Goal: Task Accomplishment & Management: Use online tool/utility

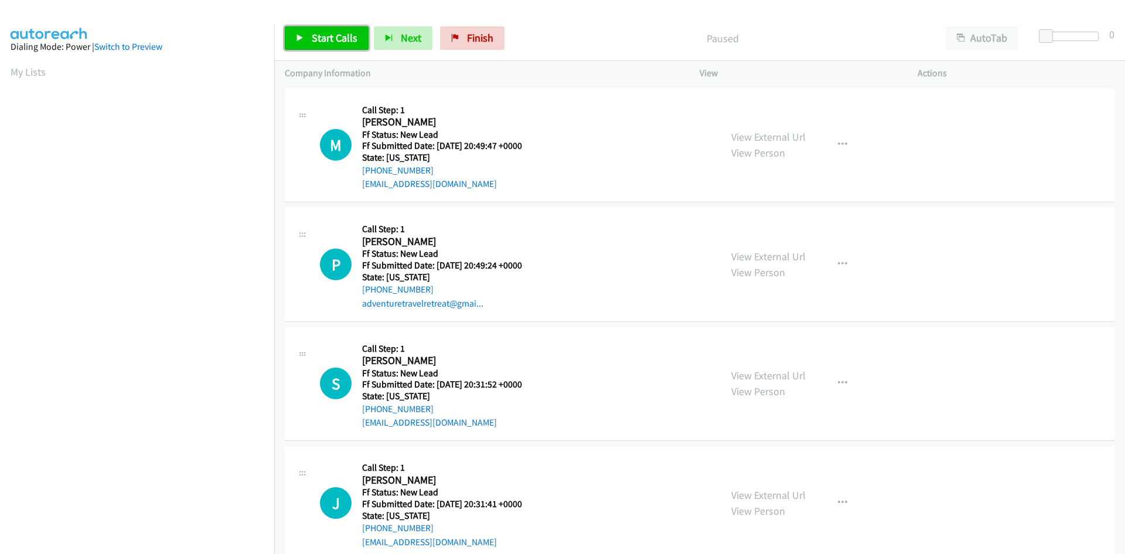
click at [333, 38] on span "Start Calls" at bounding box center [335, 37] width 46 height 13
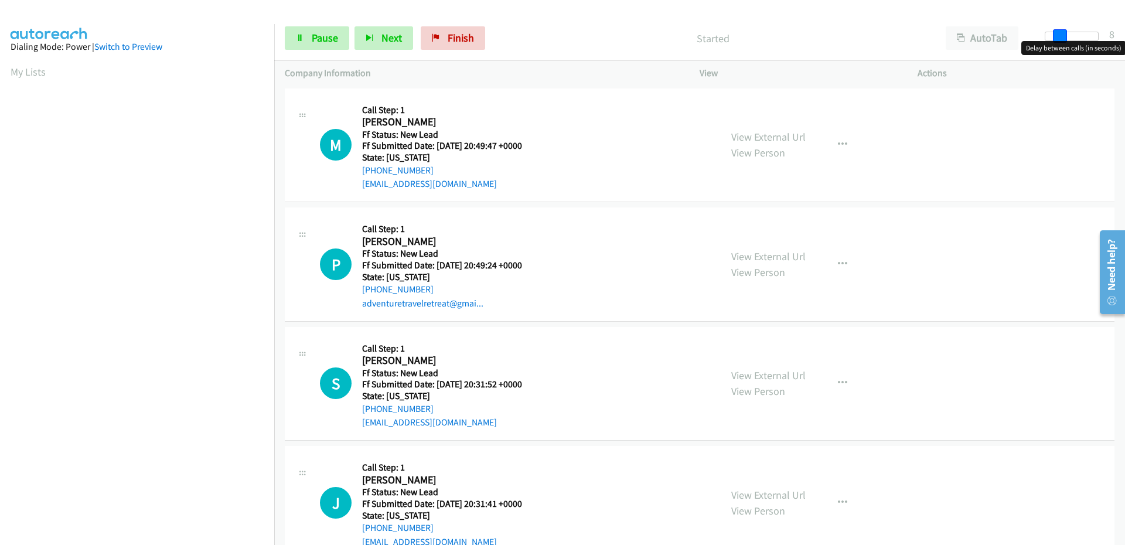
drag, startPoint x: 1053, startPoint y: 37, endPoint x: 1062, endPoint y: 38, distance: 9.4
click at [1062, 38] on span at bounding box center [1060, 36] width 14 height 14
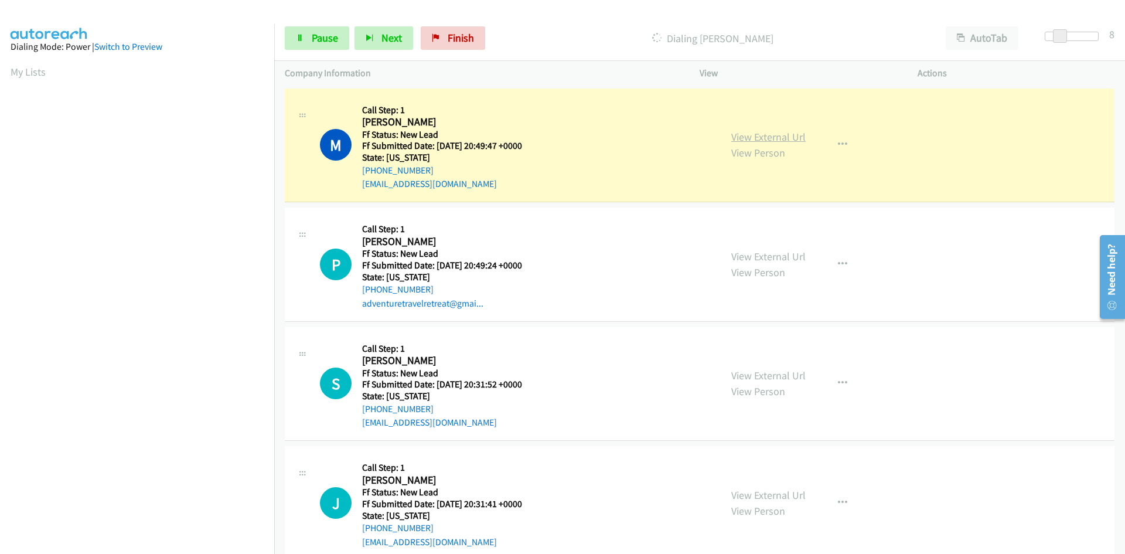
click at [764, 130] on link "View External Url" at bounding box center [769, 136] width 74 height 13
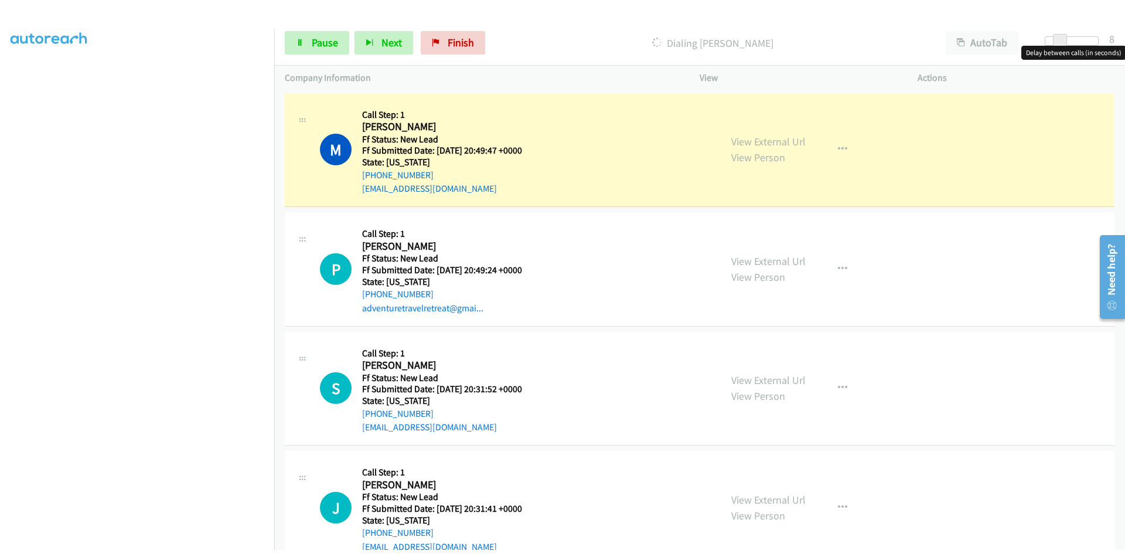
scroll to position [103, 0]
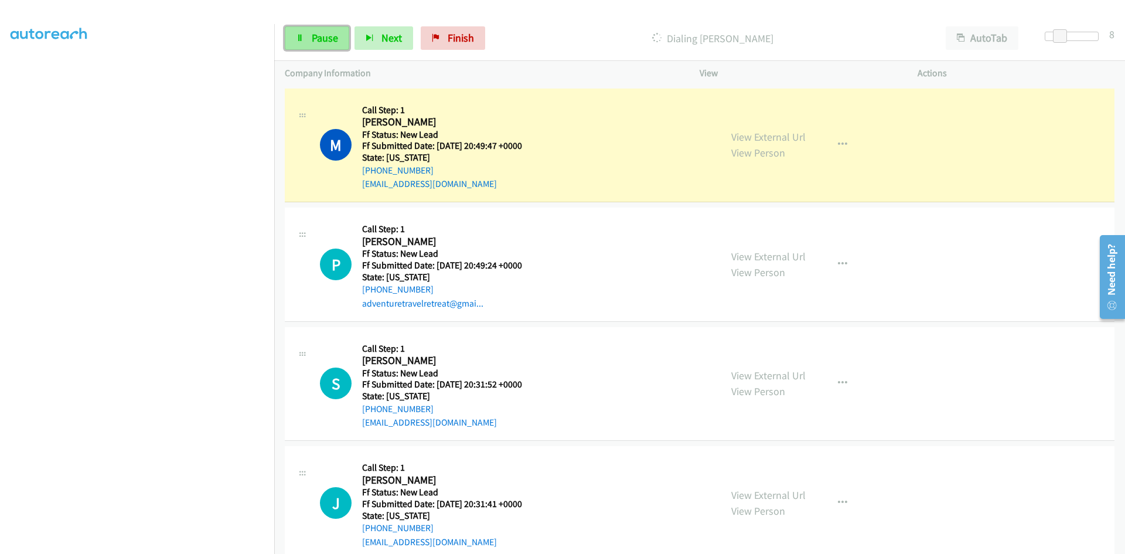
click at [294, 43] on link "Pause" at bounding box center [317, 37] width 64 height 23
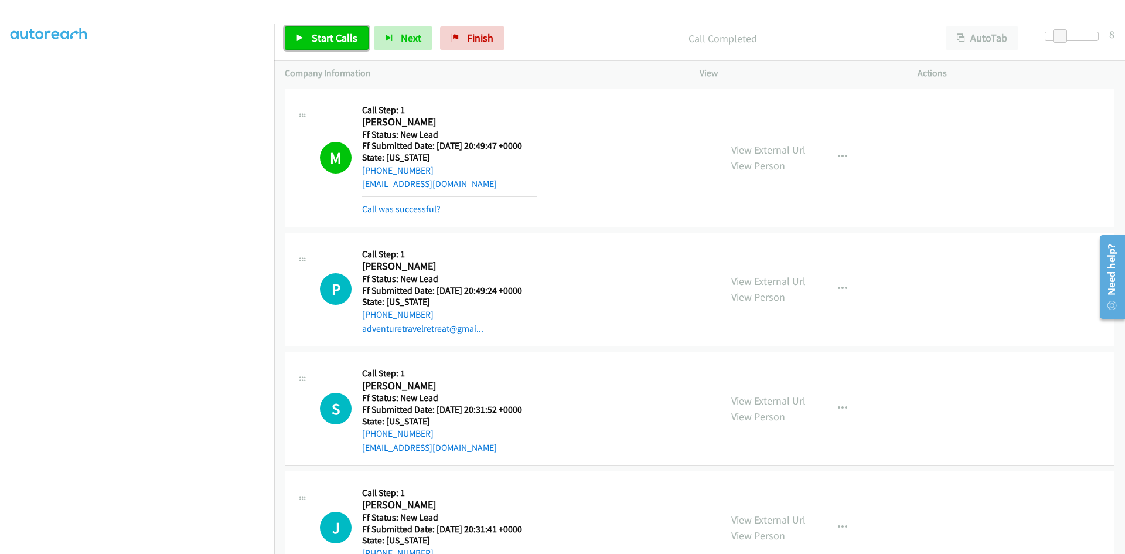
click at [316, 40] on span "Start Calls" at bounding box center [335, 37] width 46 height 13
click at [744, 284] on link "View External Url" at bounding box center [769, 280] width 74 height 13
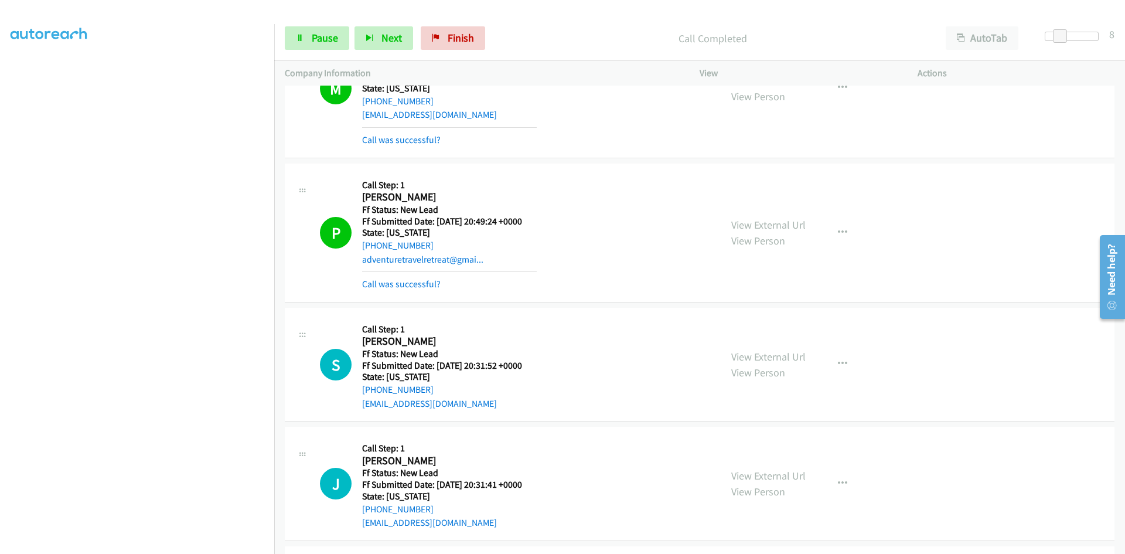
scroll to position [193, 0]
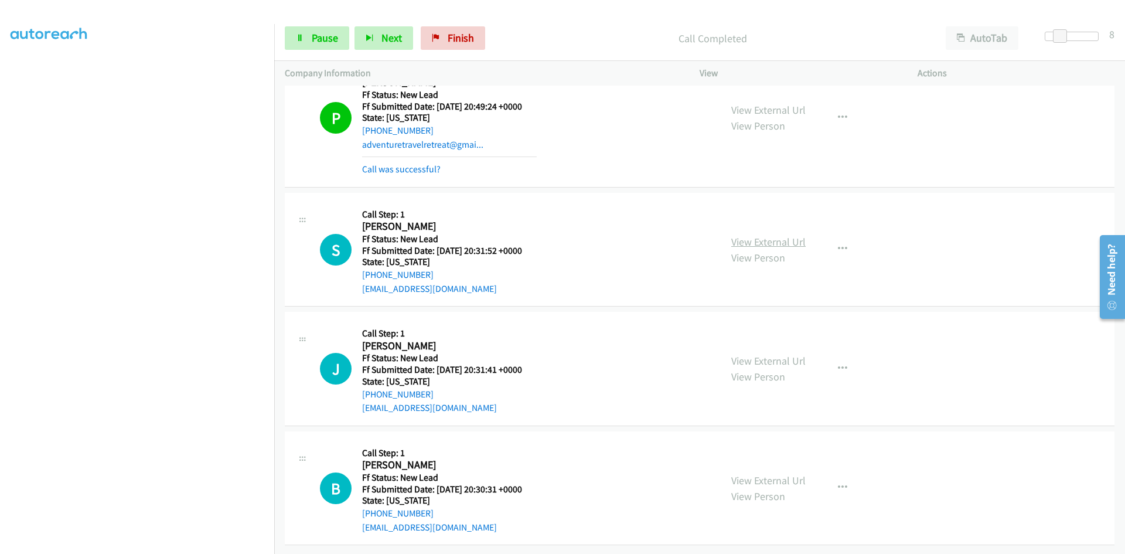
click at [772, 235] on link "View External Url" at bounding box center [769, 241] width 74 height 13
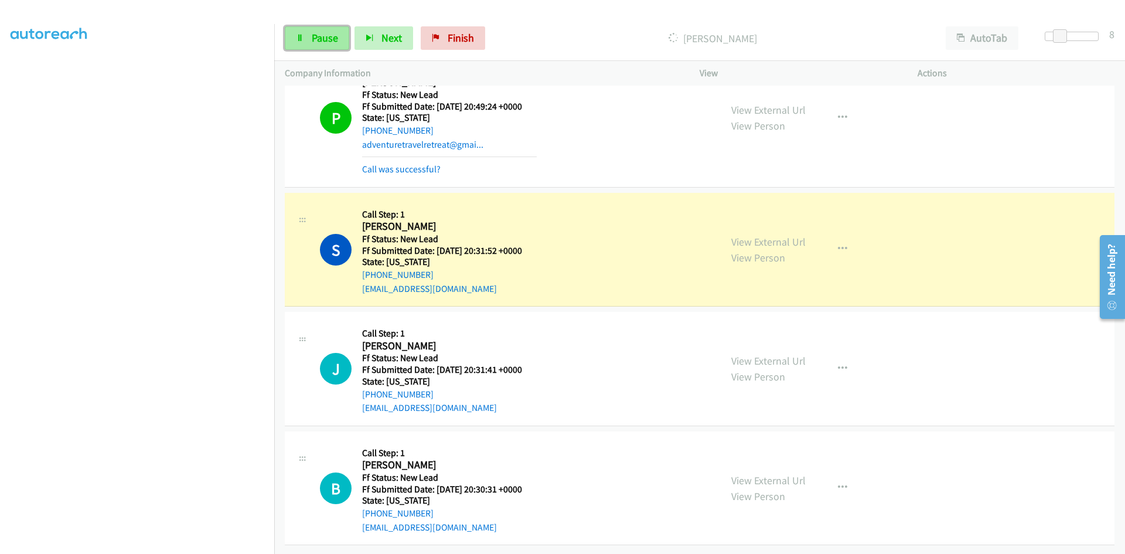
click at [314, 38] on span "Pause" at bounding box center [325, 37] width 26 height 13
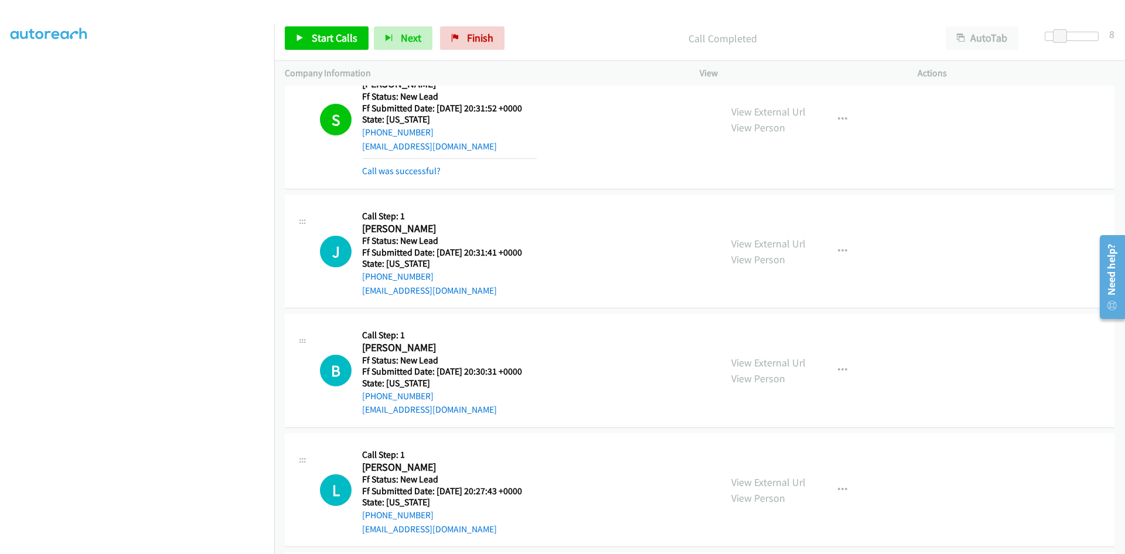
scroll to position [310, 0]
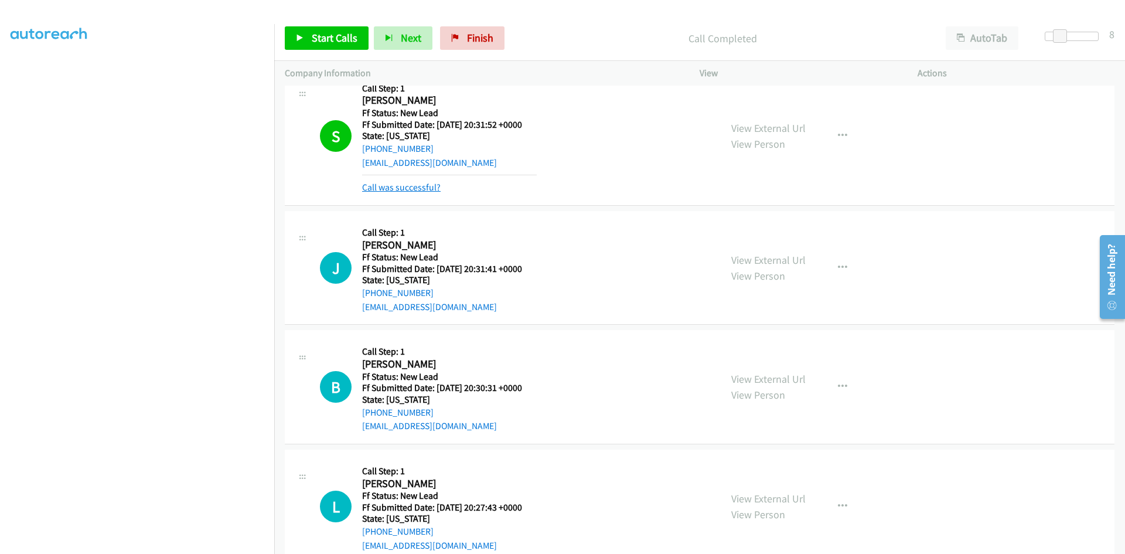
click at [427, 185] on link "Call was successful?" at bounding box center [401, 187] width 79 height 11
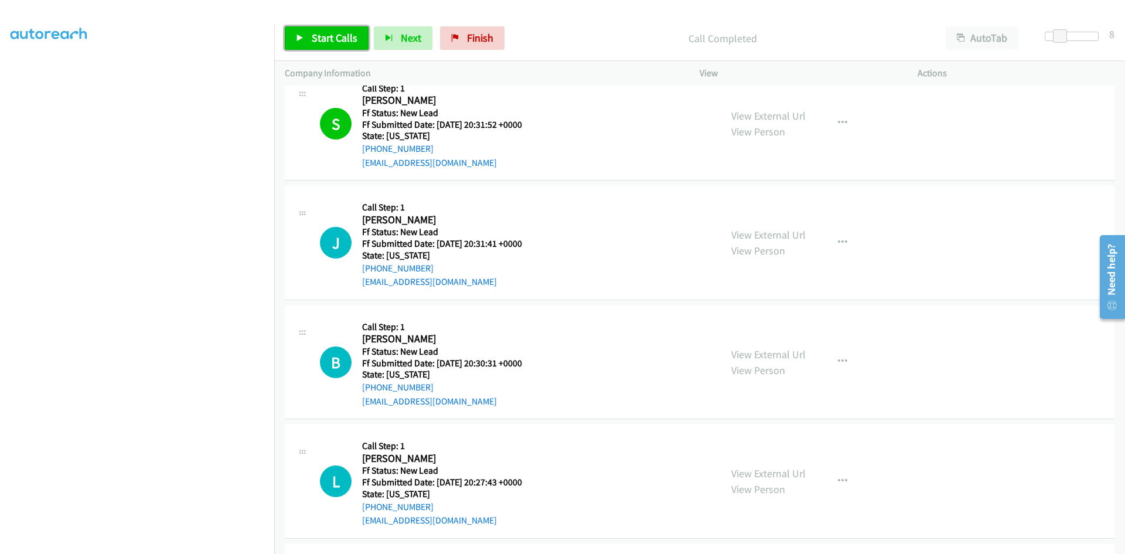
click at [351, 39] on span "Start Calls" at bounding box center [335, 37] width 46 height 13
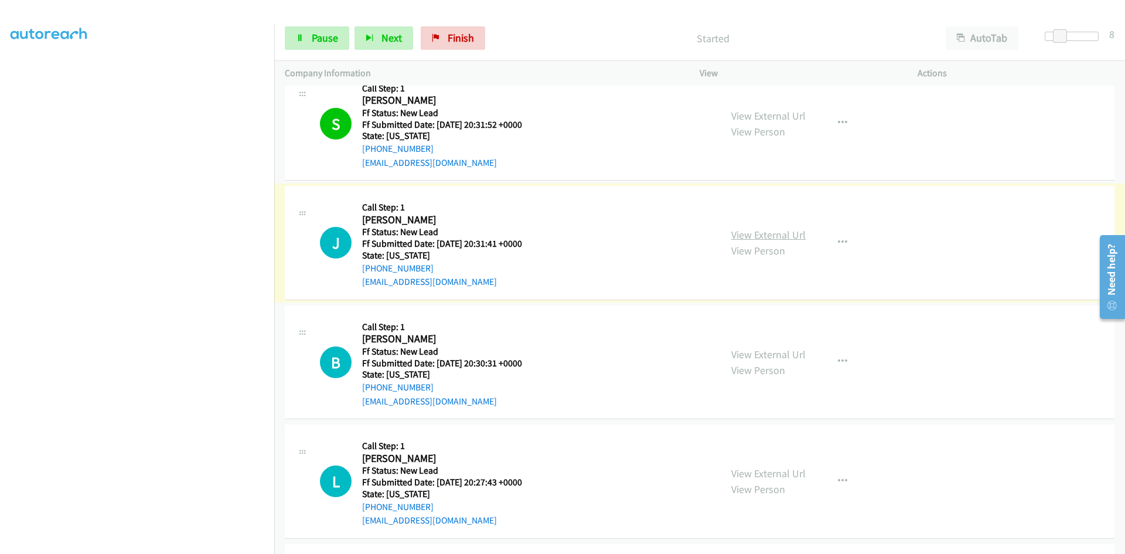
click at [784, 235] on link "View External Url" at bounding box center [769, 234] width 74 height 13
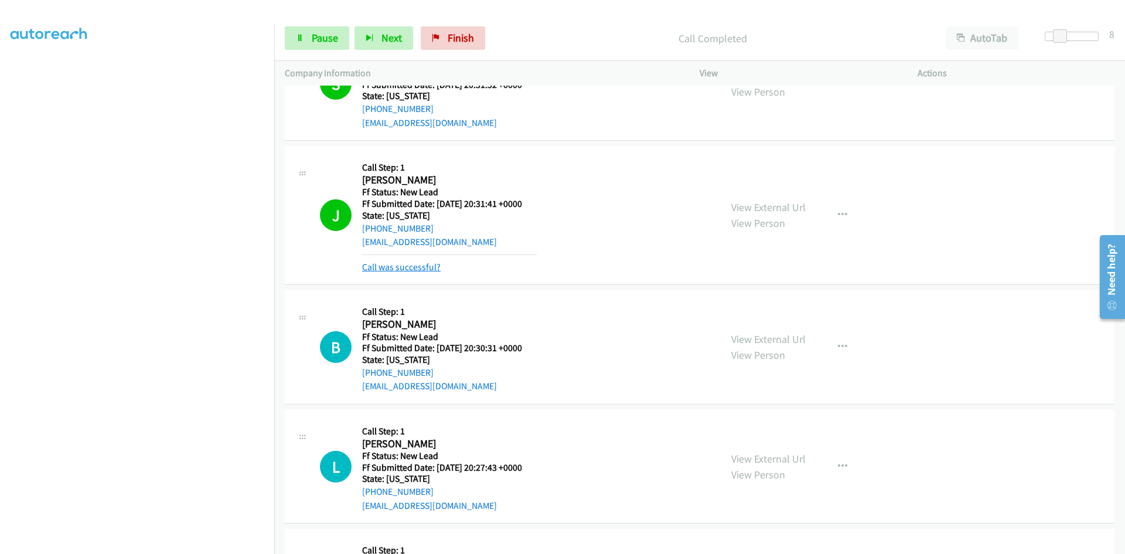
scroll to position [369, 0]
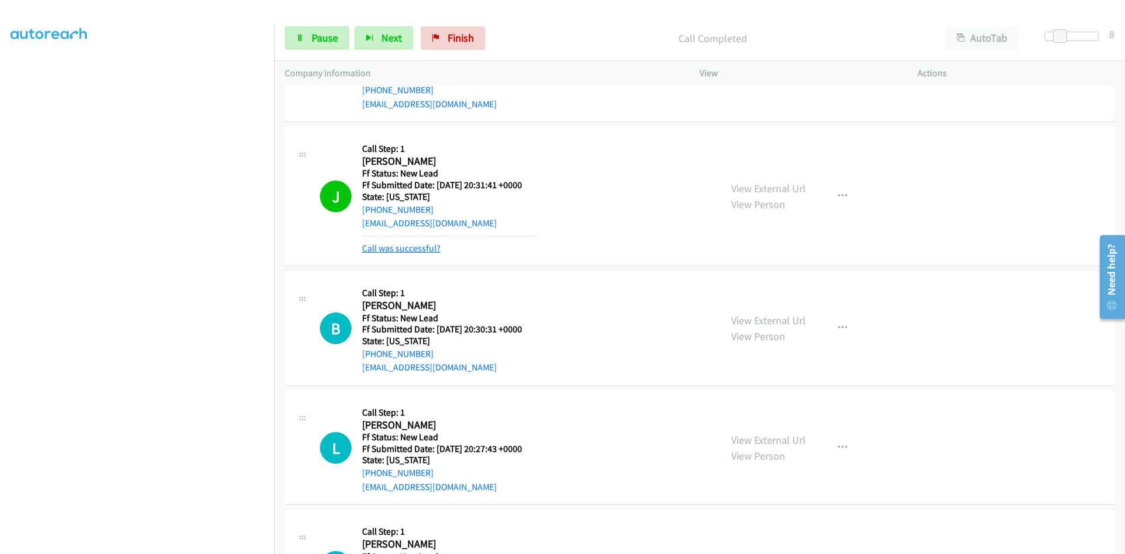
click at [387, 249] on link "Call was successful?" at bounding box center [401, 248] width 79 height 11
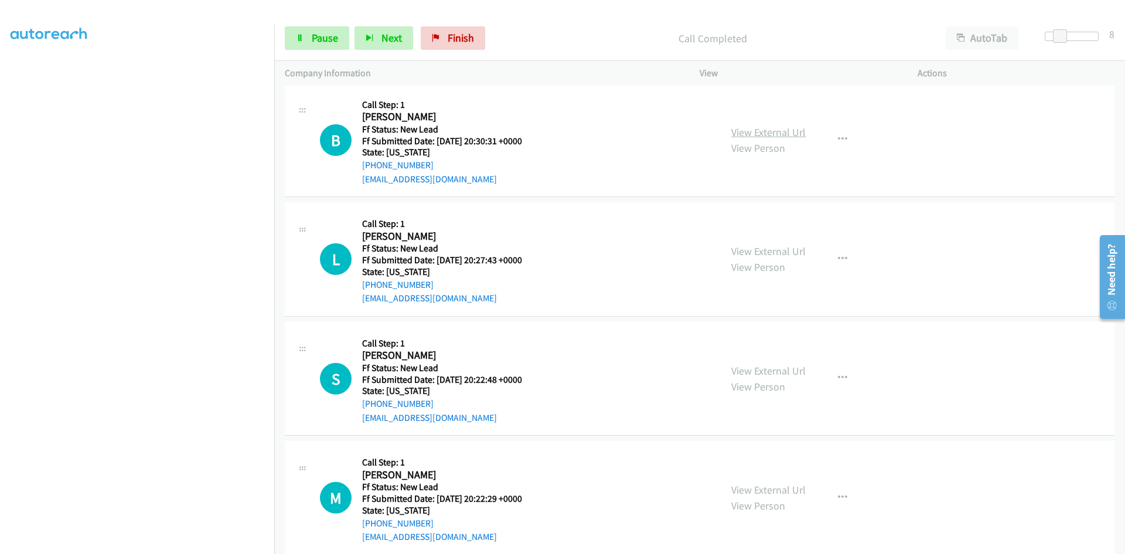
scroll to position [532, 0]
click at [752, 131] on link "View External Url" at bounding box center [769, 131] width 74 height 13
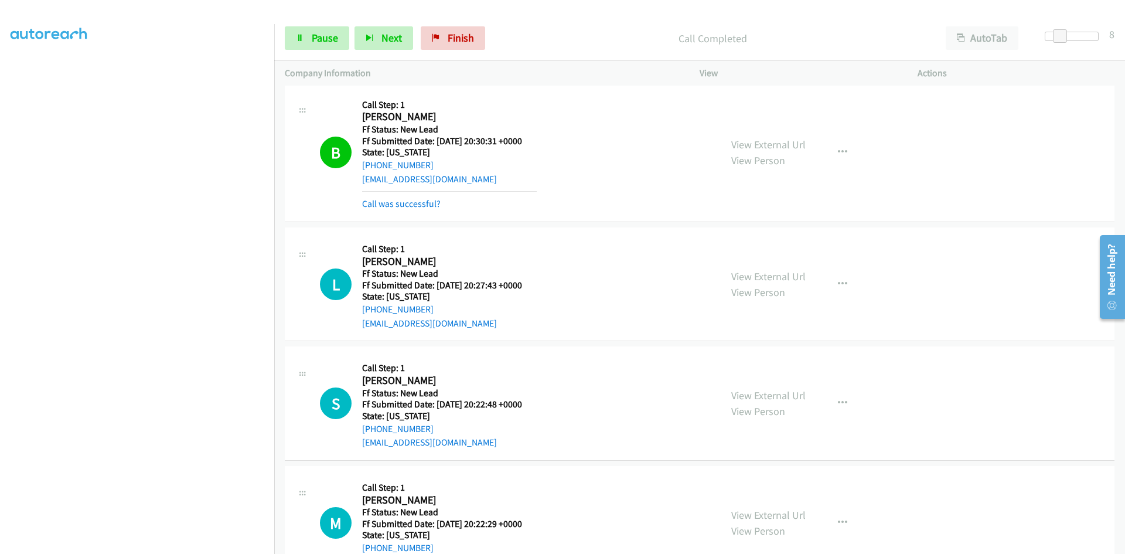
scroll to position [557, 0]
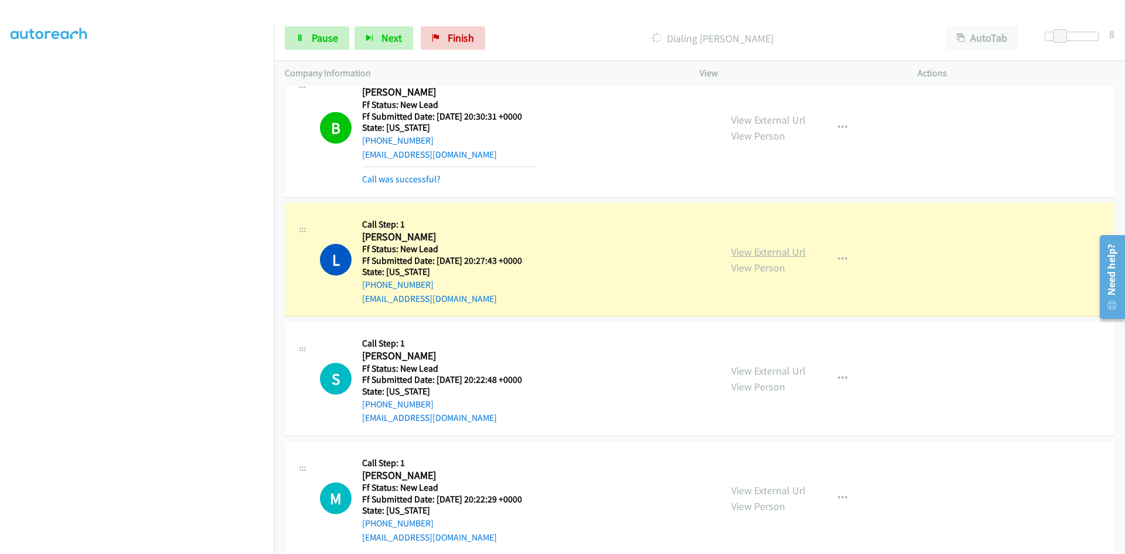
click at [784, 255] on link "View External Url" at bounding box center [769, 251] width 74 height 13
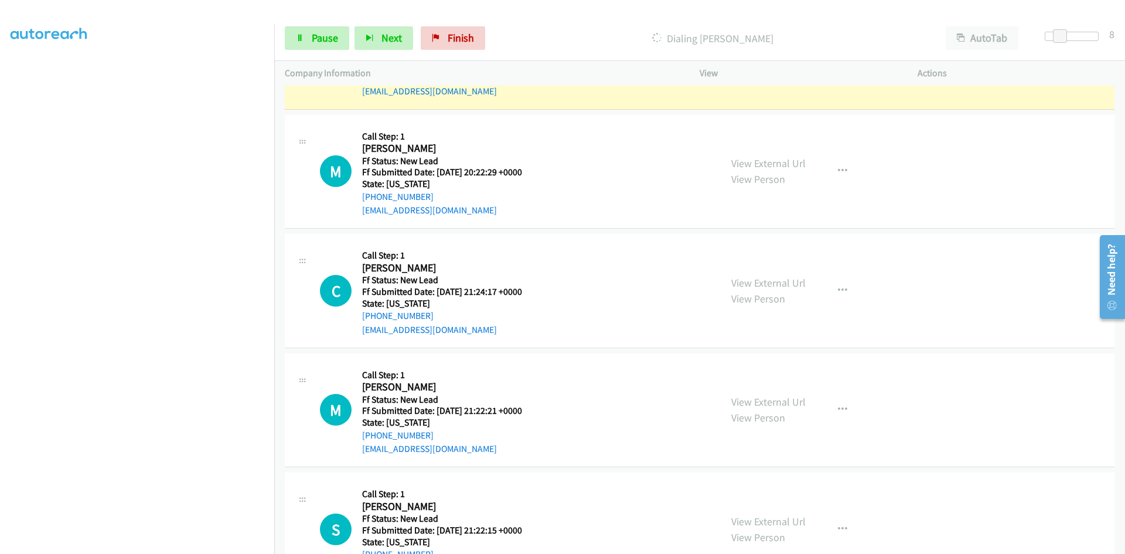
scroll to position [850, 0]
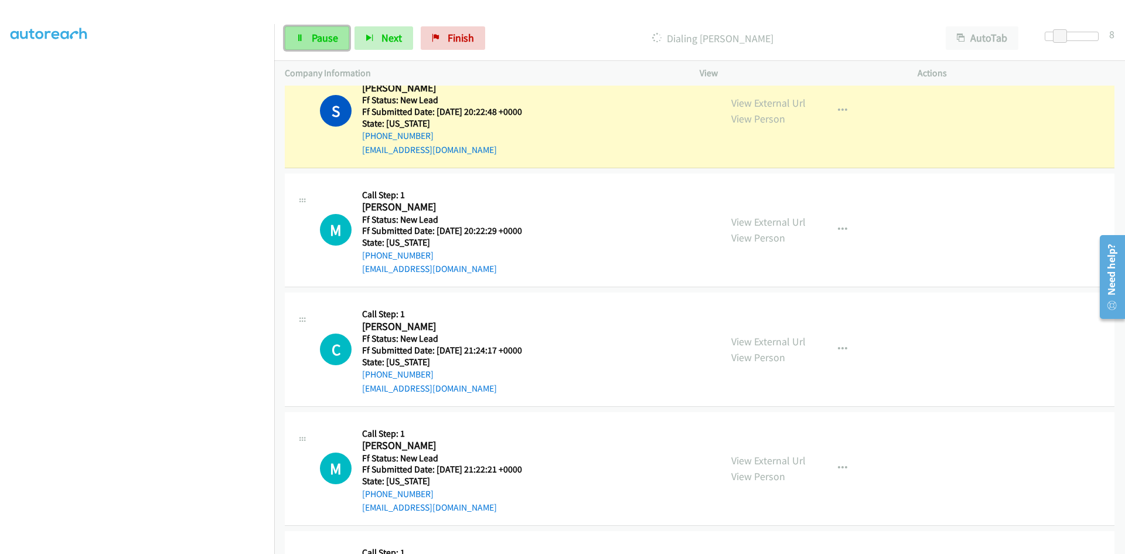
click at [309, 36] on link "Pause" at bounding box center [317, 37] width 64 height 23
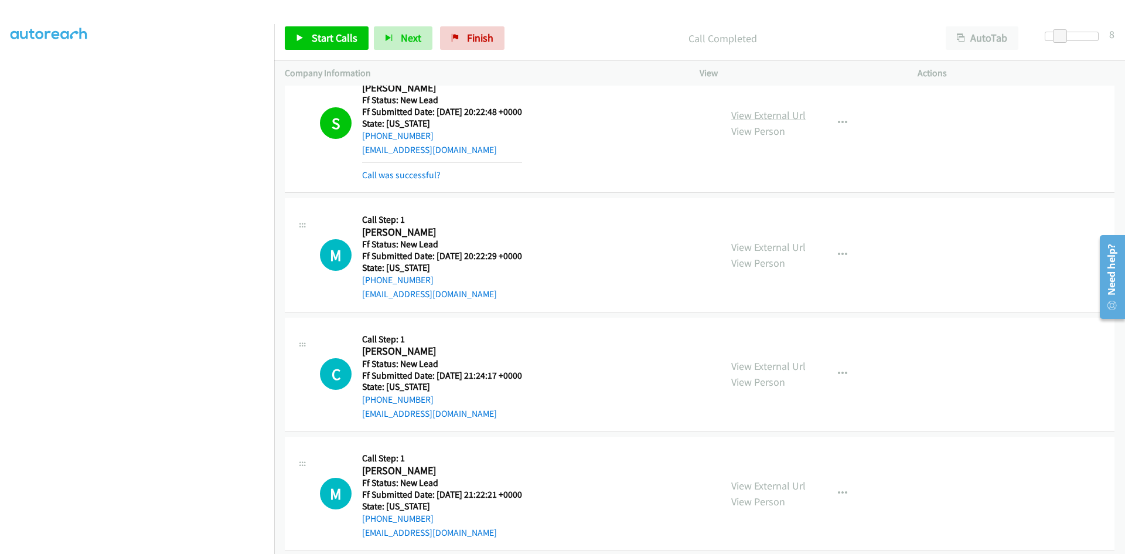
click at [795, 114] on link "View External Url" at bounding box center [769, 114] width 74 height 13
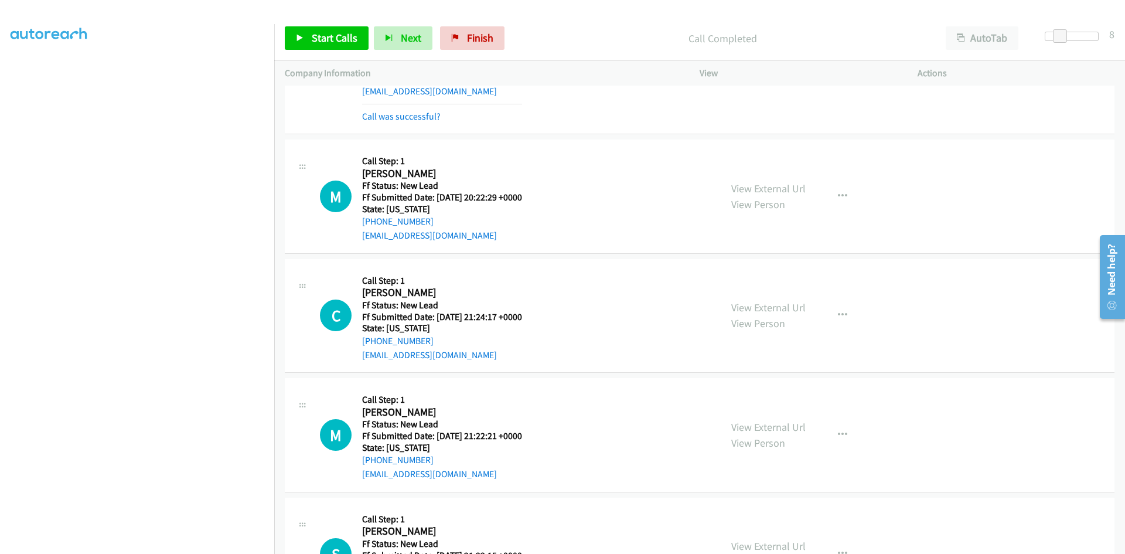
scroll to position [967, 0]
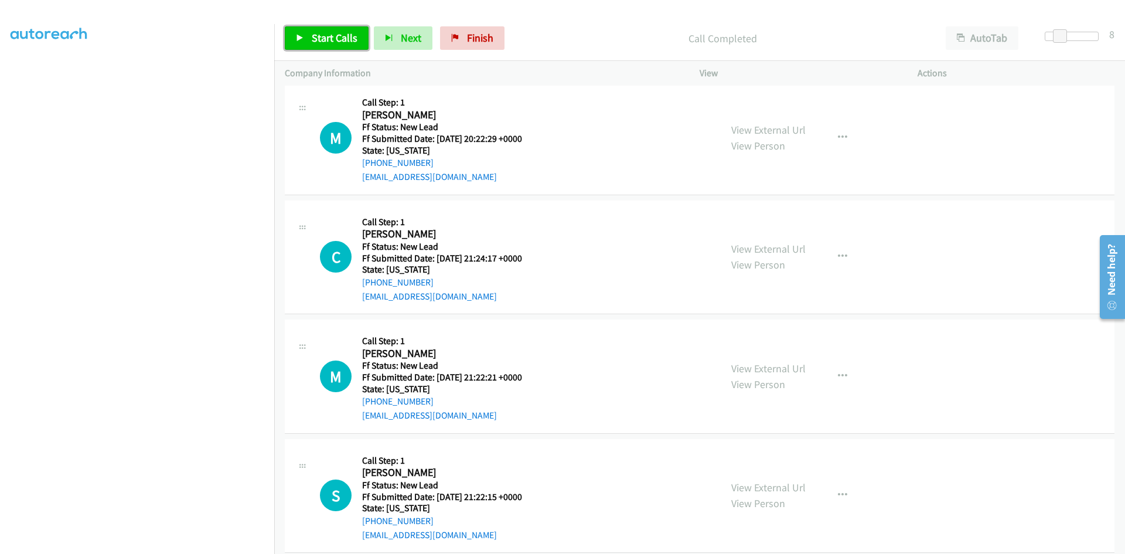
click at [349, 39] on span "Start Calls" at bounding box center [335, 37] width 46 height 13
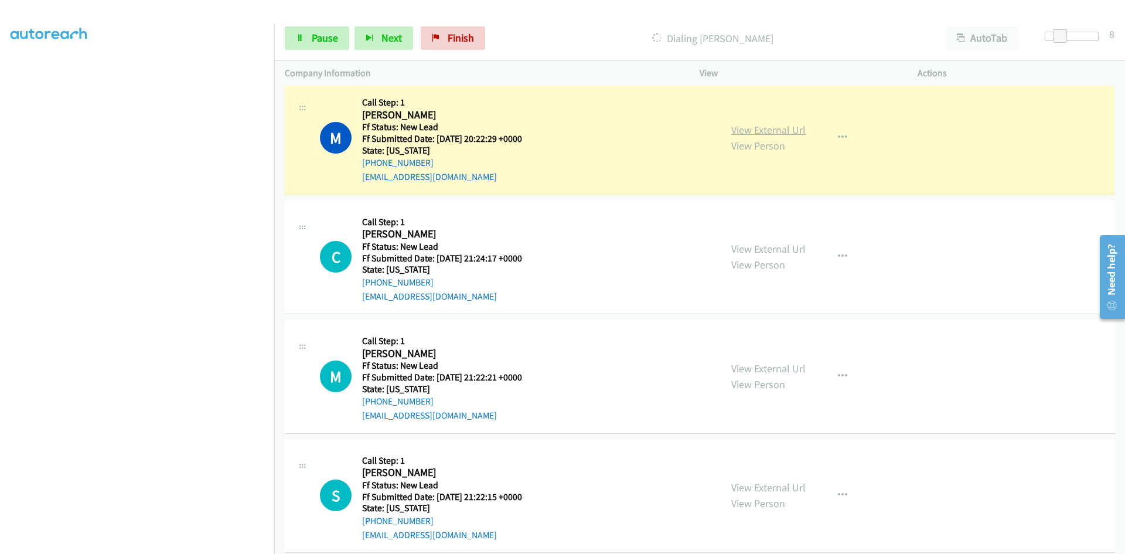
click at [797, 130] on link "View External Url" at bounding box center [769, 129] width 74 height 13
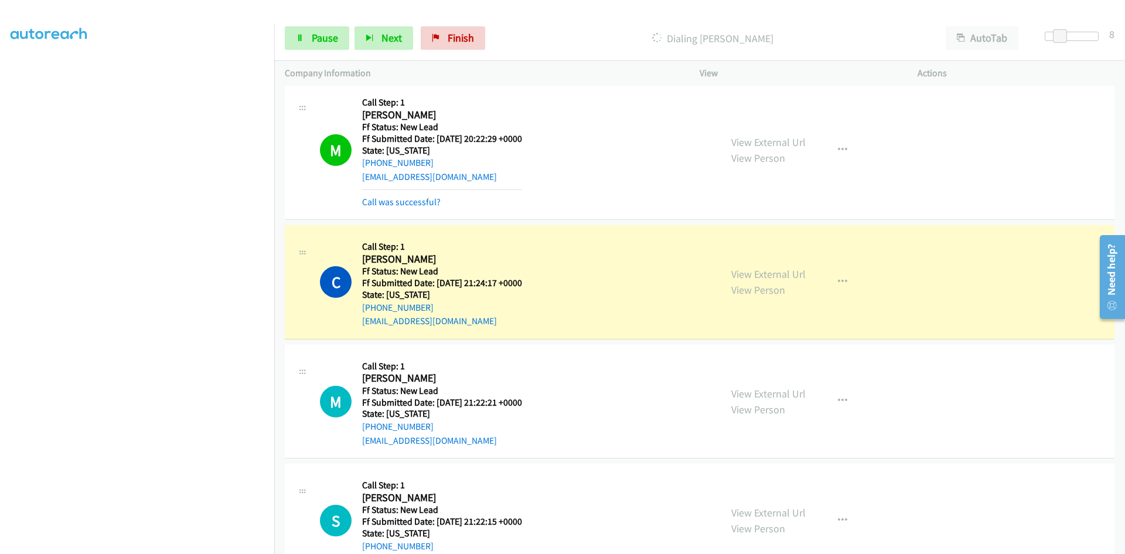
scroll to position [1008, 0]
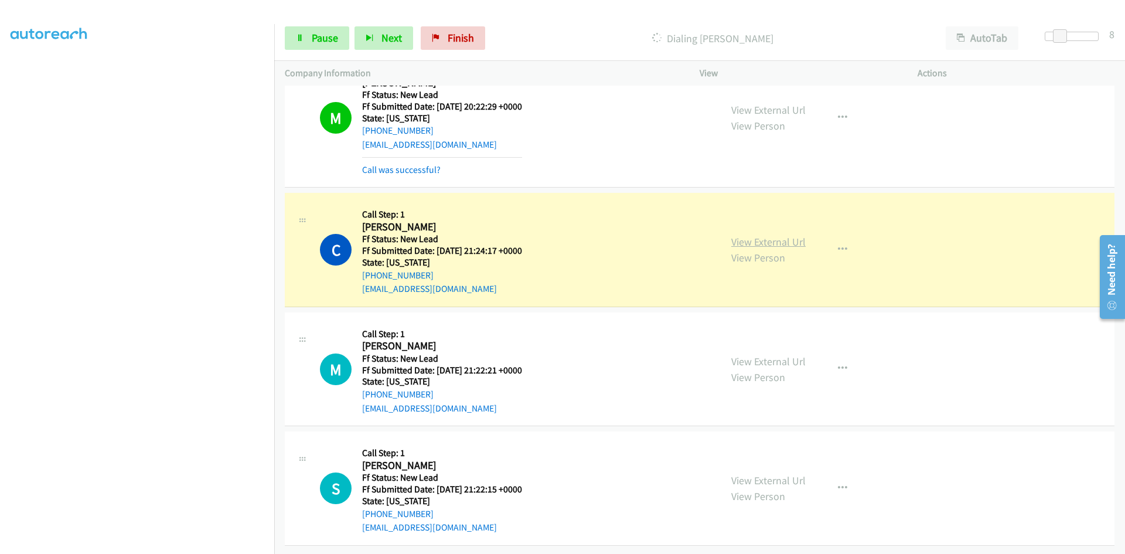
click at [788, 235] on link "View External Url" at bounding box center [769, 241] width 74 height 13
click at [768, 355] on link "View External Url" at bounding box center [769, 361] width 74 height 13
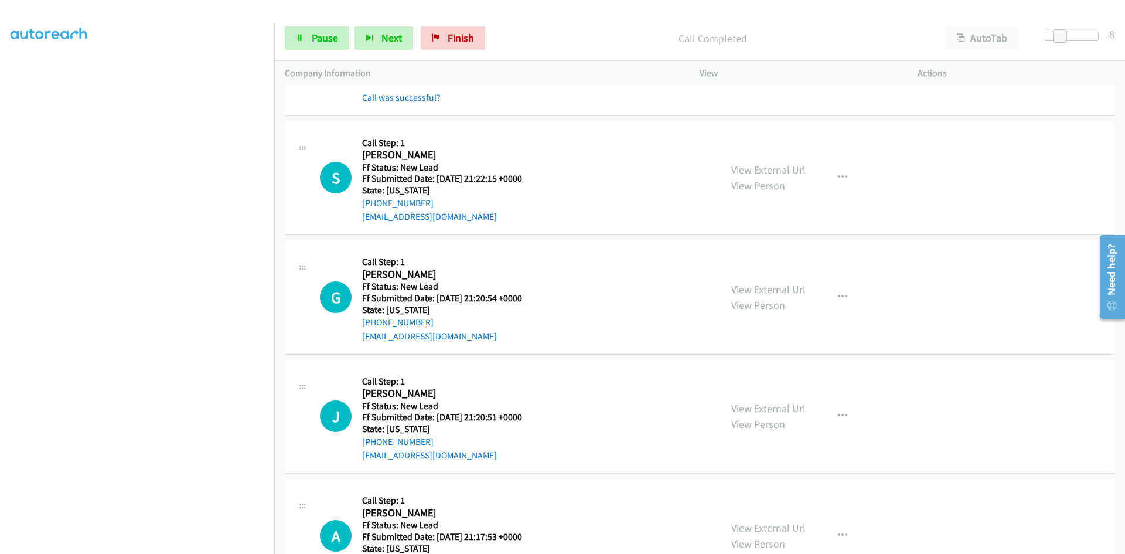
scroll to position [1416, 0]
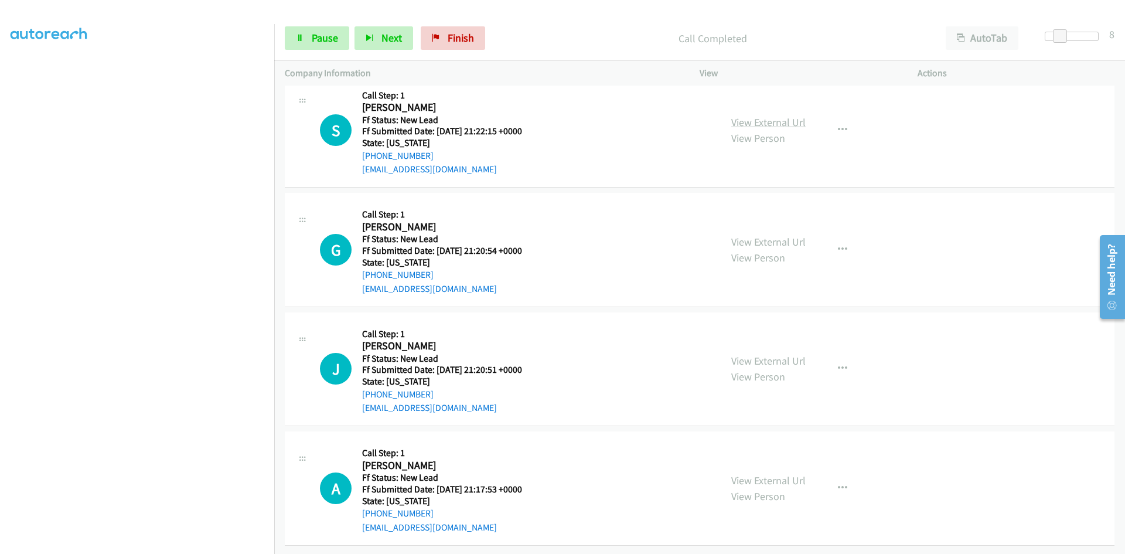
click at [753, 117] on link "View External Url" at bounding box center [769, 121] width 74 height 13
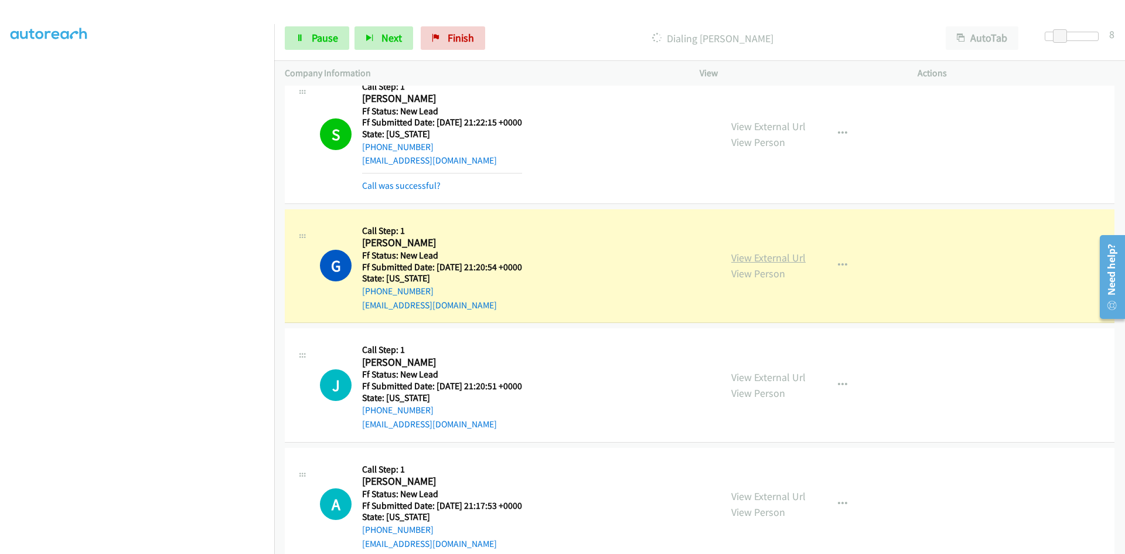
click at [764, 258] on link "View External Url" at bounding box center [769, 257] width 74 height 13
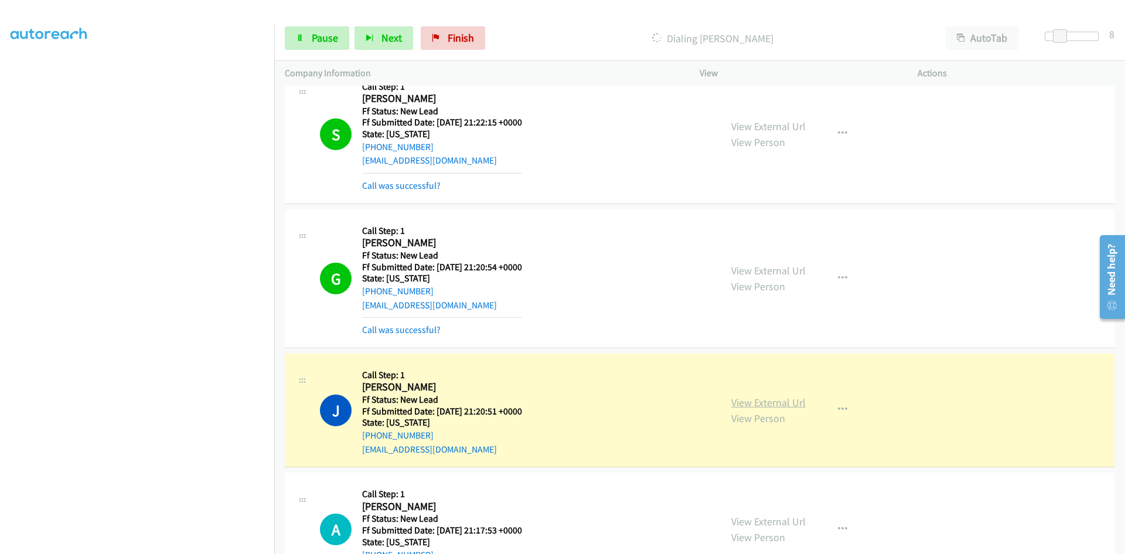
click at [788, 396] on link "View External Url" at bounding box center [769, 402] width 74 height 13
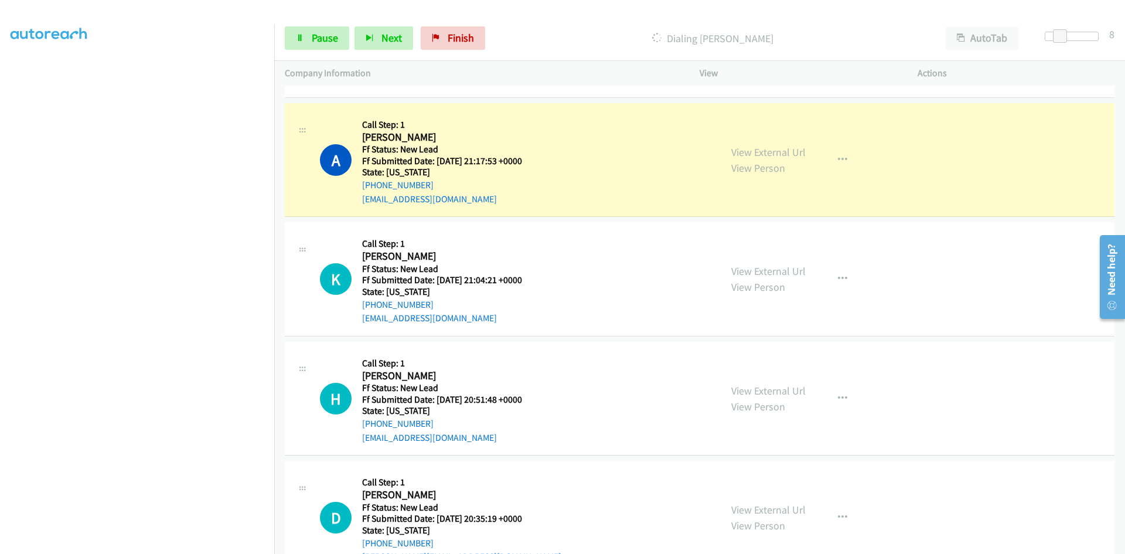
scroll to position [1790, 0]
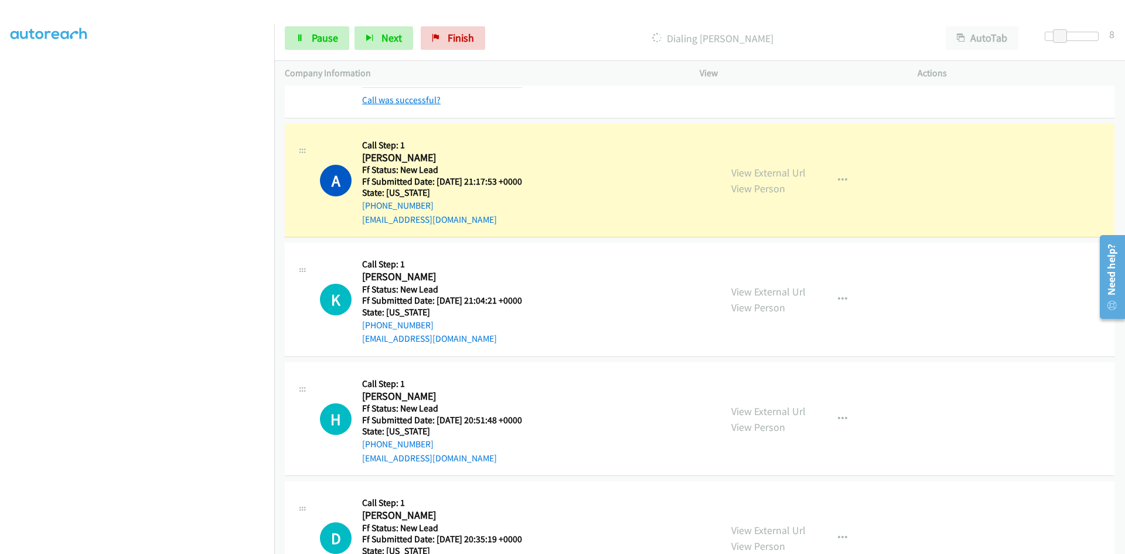
click at [426, 100] on link "Call was successful?" at bounding box center [401, 99] width 79 height 11
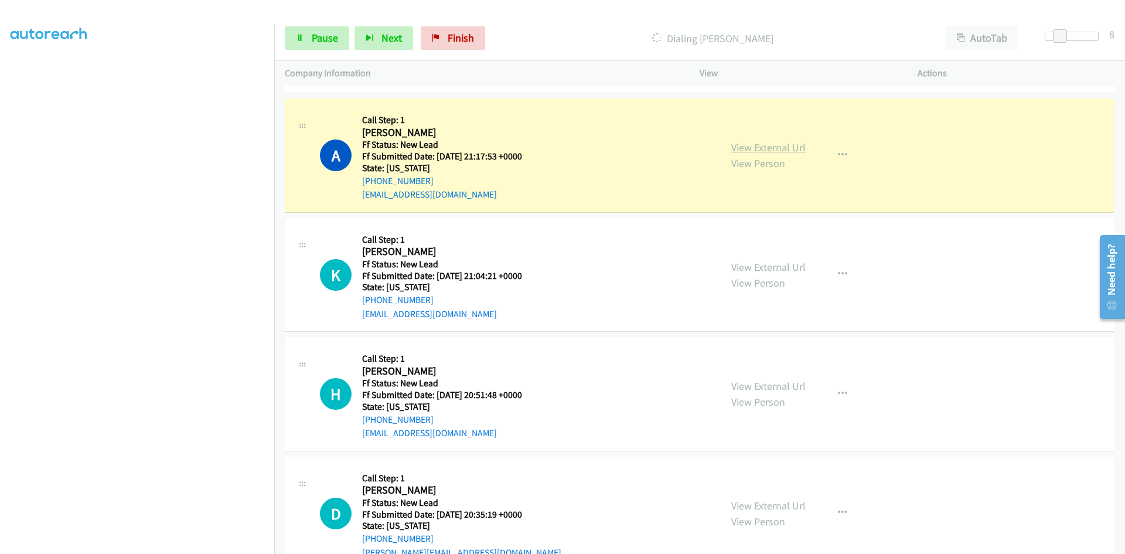
click at [777, 147] on link "View External Url" at bounding box center [769, 147] width 74 height 13
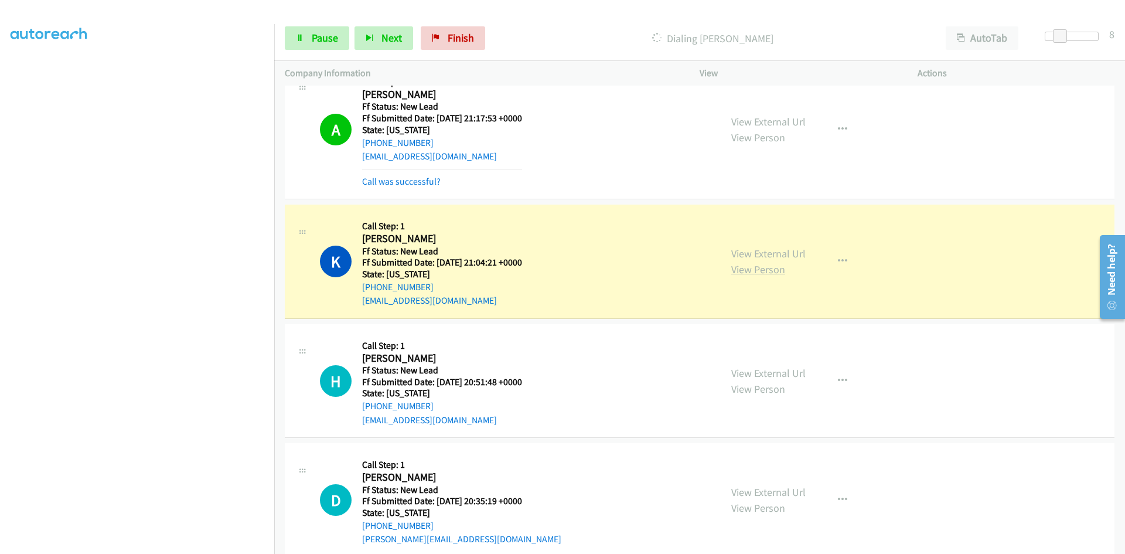
scroll to position [1849, 0]
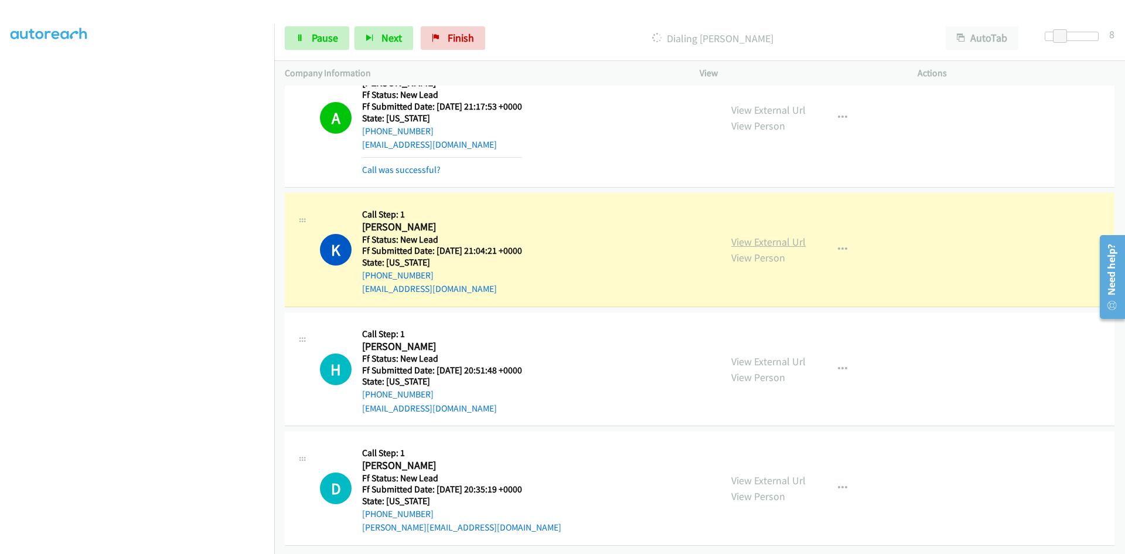
click at [777, 236] on link "View External Url" at bounding box center [769, 241] width 74 height 13
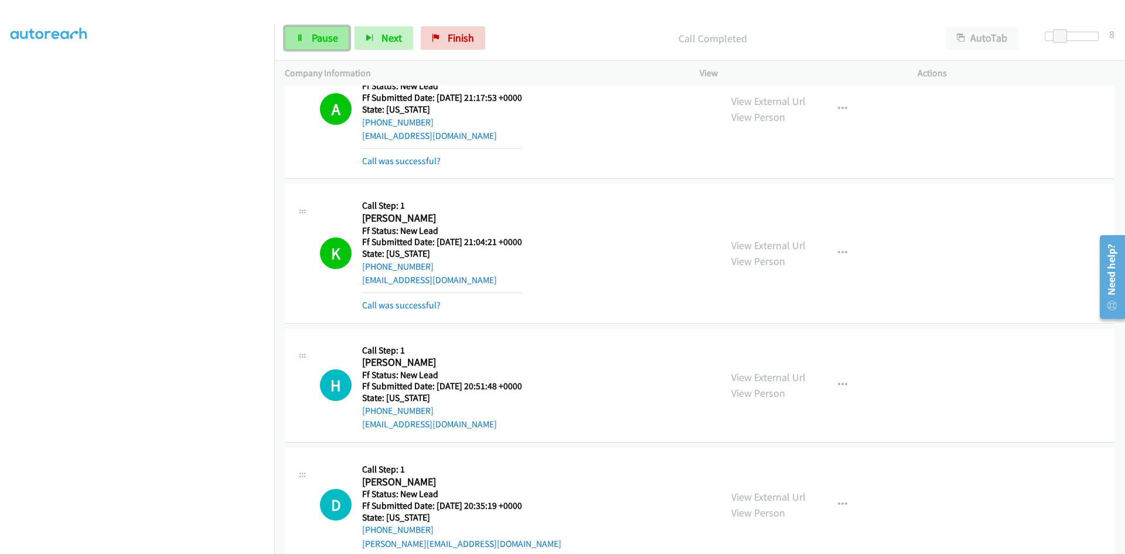
click at [287, 36] on link "Pause" at bounding box center [317, 37] width 64 height 23
click at [387, 307] on link "Call was successful?" at bounding box center [401, 305] width 79 height 11
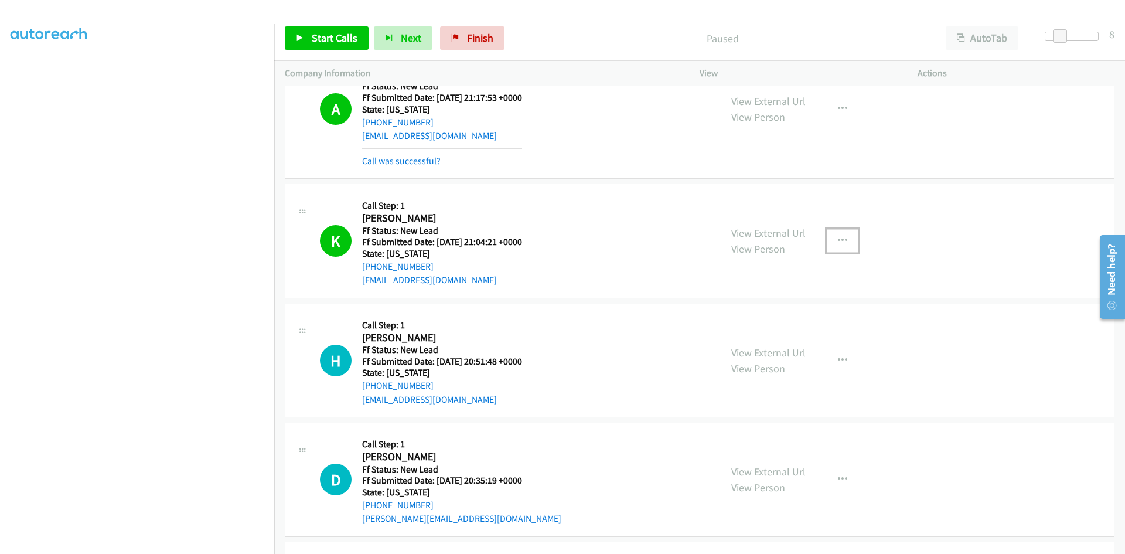
click at [841, 240] on icon "button" at bounding box center [842, 240] width 9 height 9
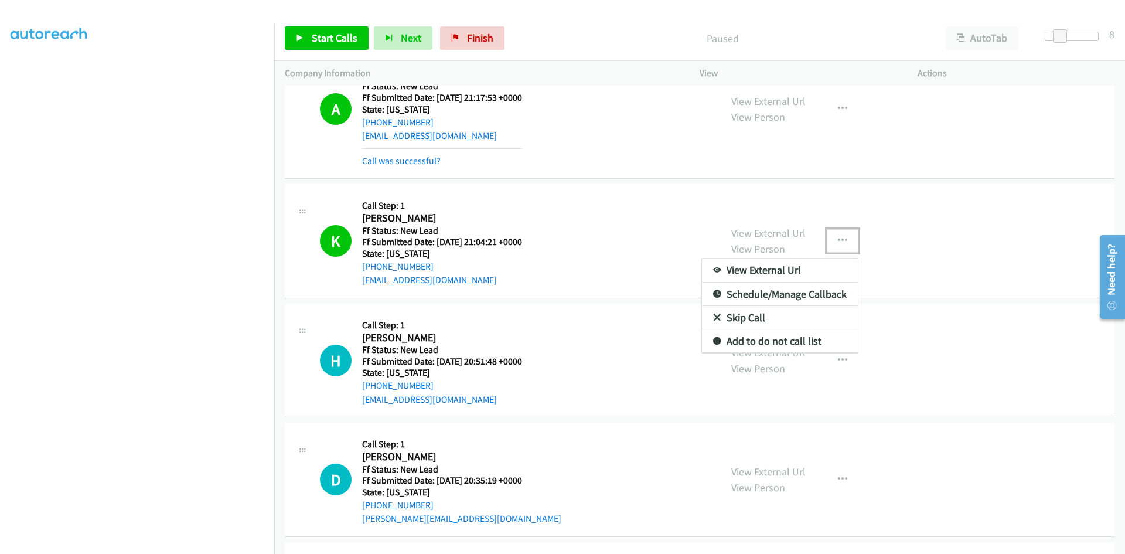
click at [770, 345] on link "Add to do not call list" at bounding box center [780, 340] width 156 height 23
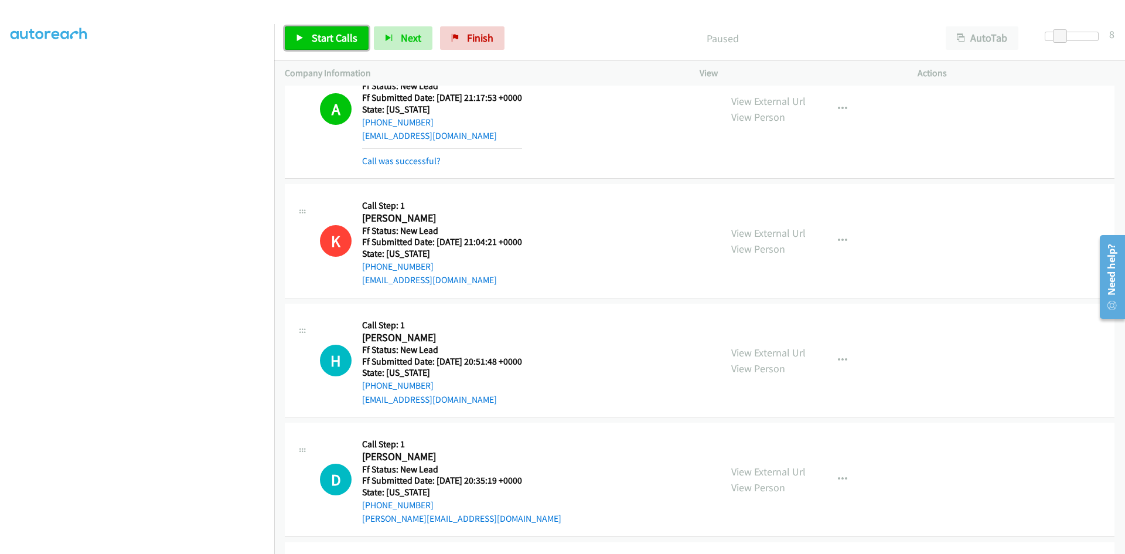
click at [336, 42] on span "Start Calls" at bounding box center [335, 37] width 46 height 13
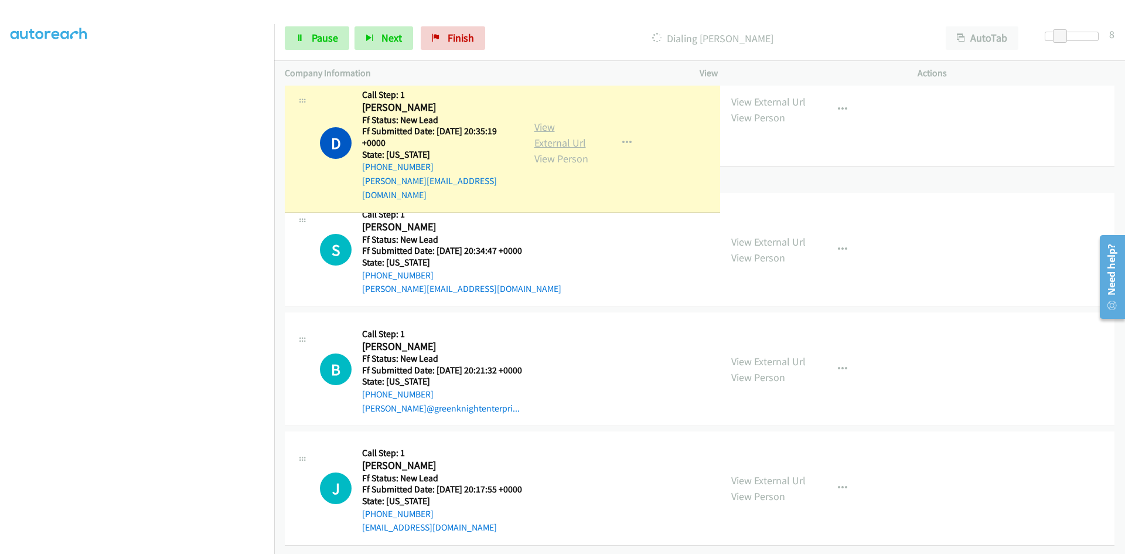
scroll to position [2201, 0]
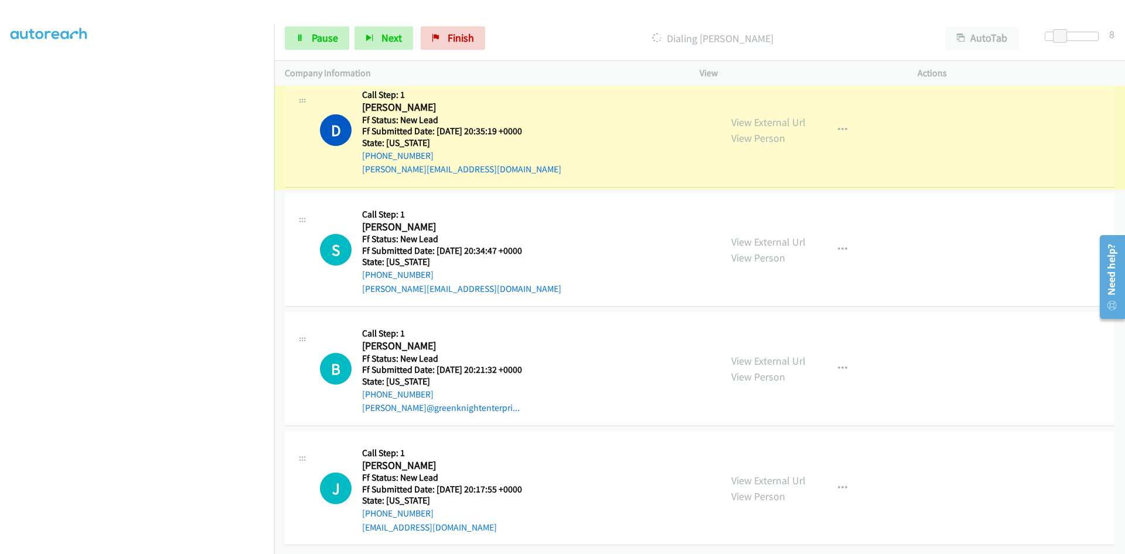
click at [791, 117] on link "View External Url" at bounding box center [769, 121] width 74 height 13
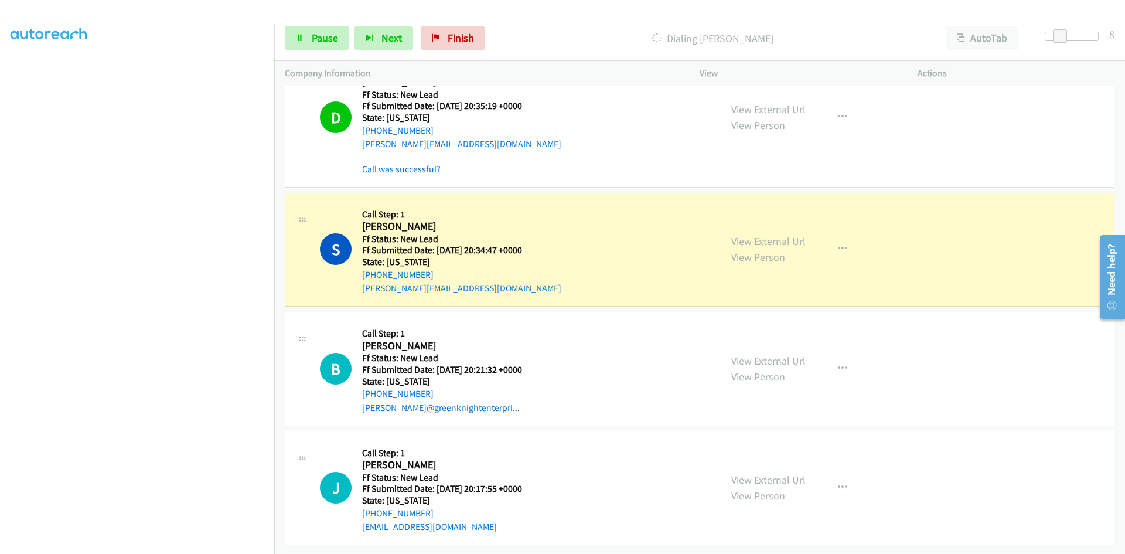
click at [790, 241] on link "View External Url" at bounding box center [769, 240] width 74 height 13
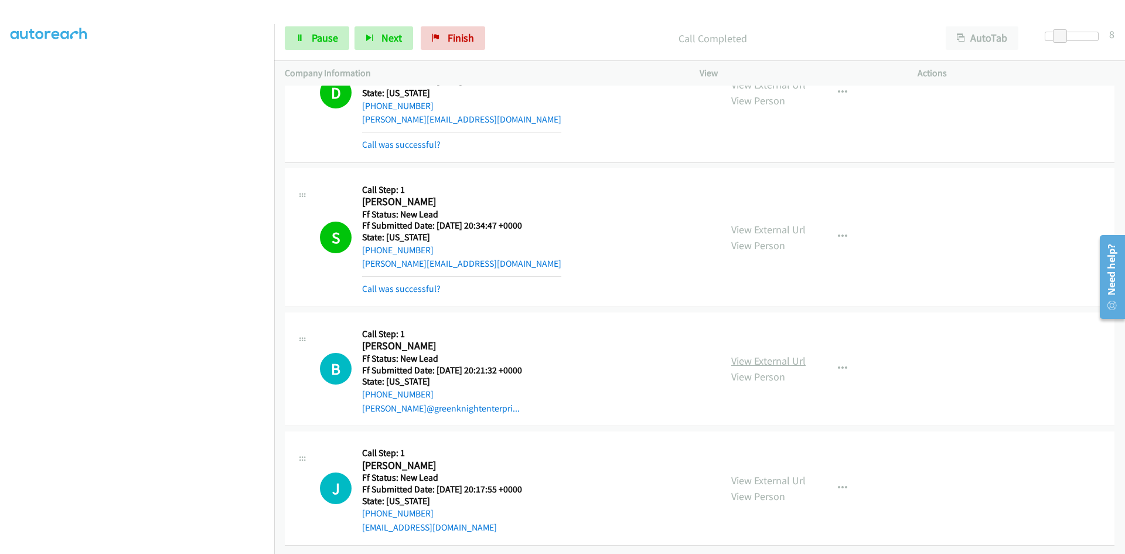
scroll to position [2257, 0]
click at [776, 354] on link "View External Url" at bounding box center [769, 360] width 74 height 13
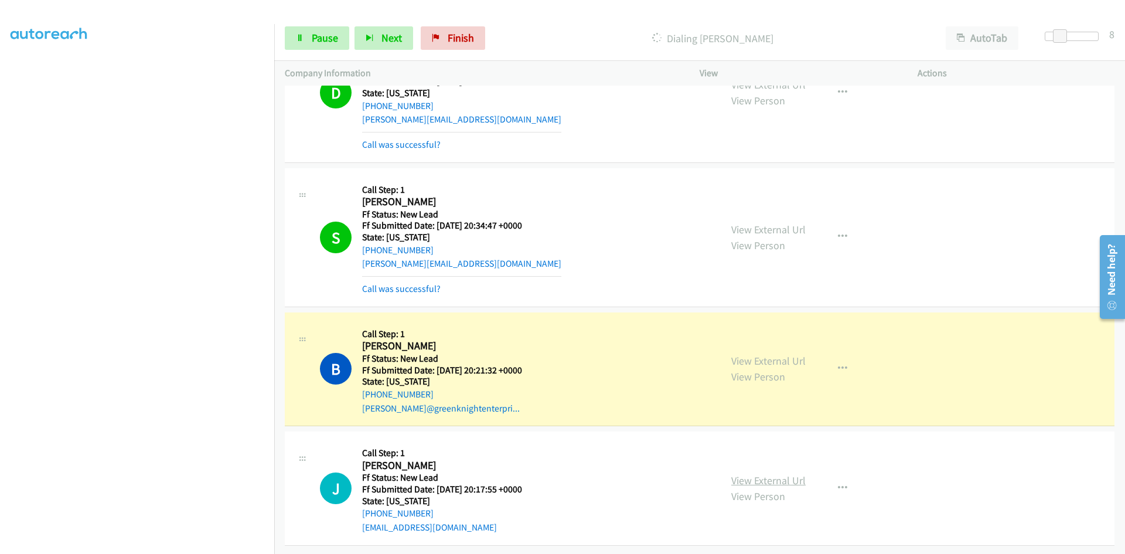
click at [790, 474] on link "View External Url" at bounding box center [769, 480] width 74 height 13
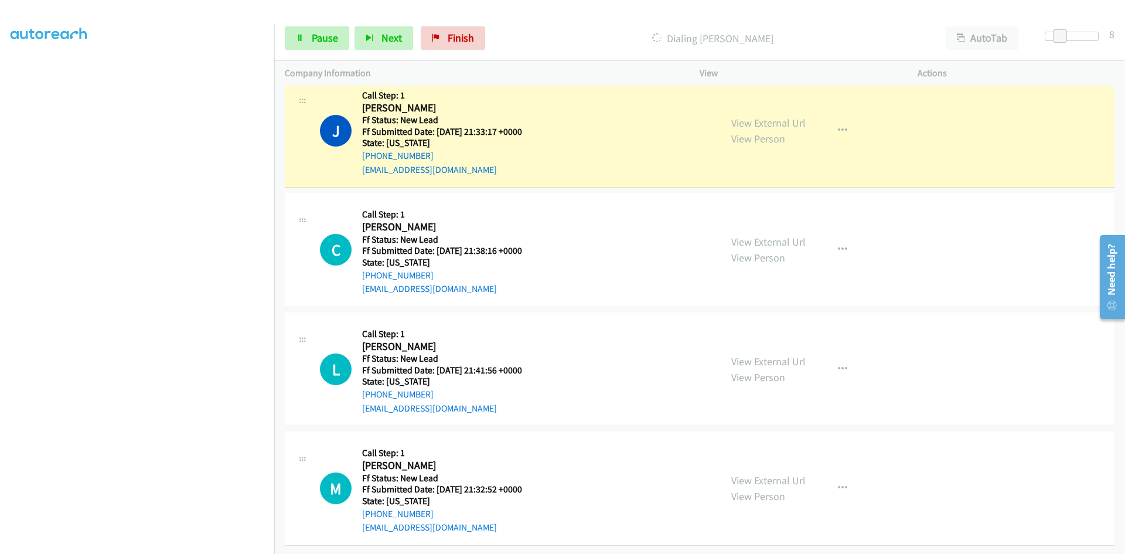
scroll to position [2725, 0]
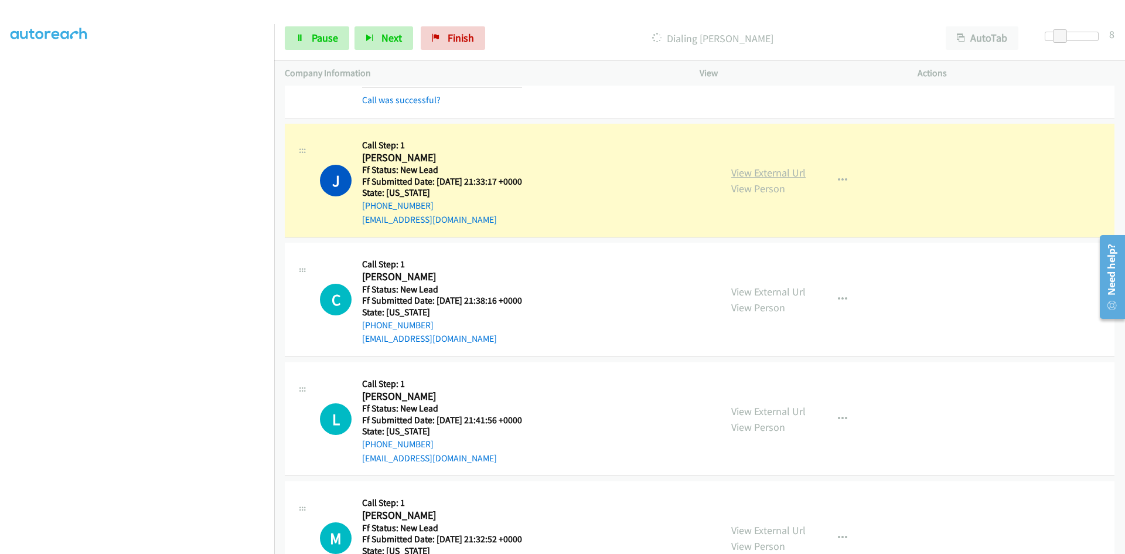
click at [780, 173] on link "View External Url" at bounding box center [769, 172] width 74 height 13
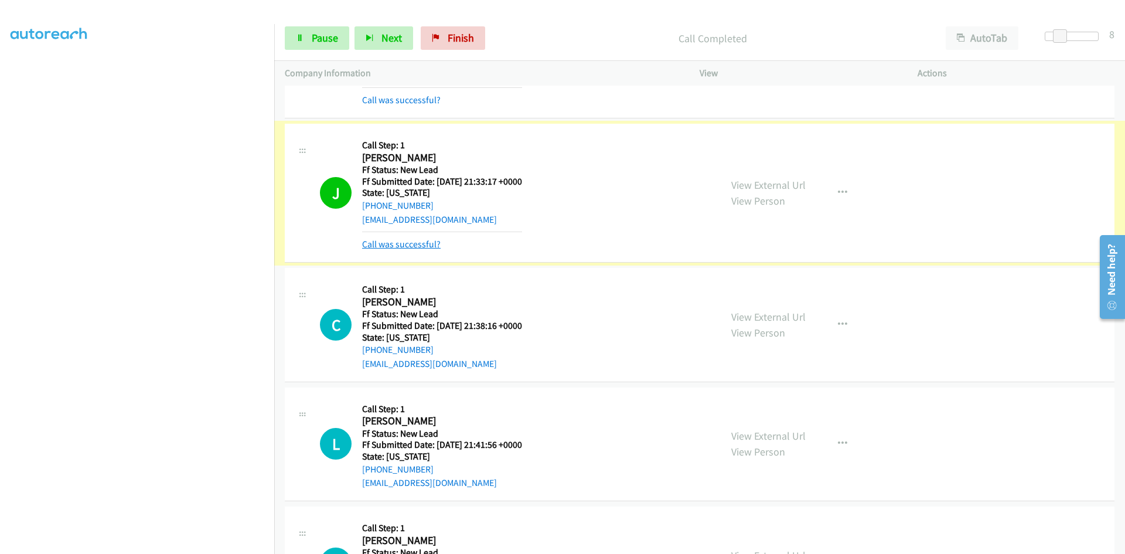
click at [410, 243] on link "Call was successful?" at bounding box center [401, 244] width 79 height 11
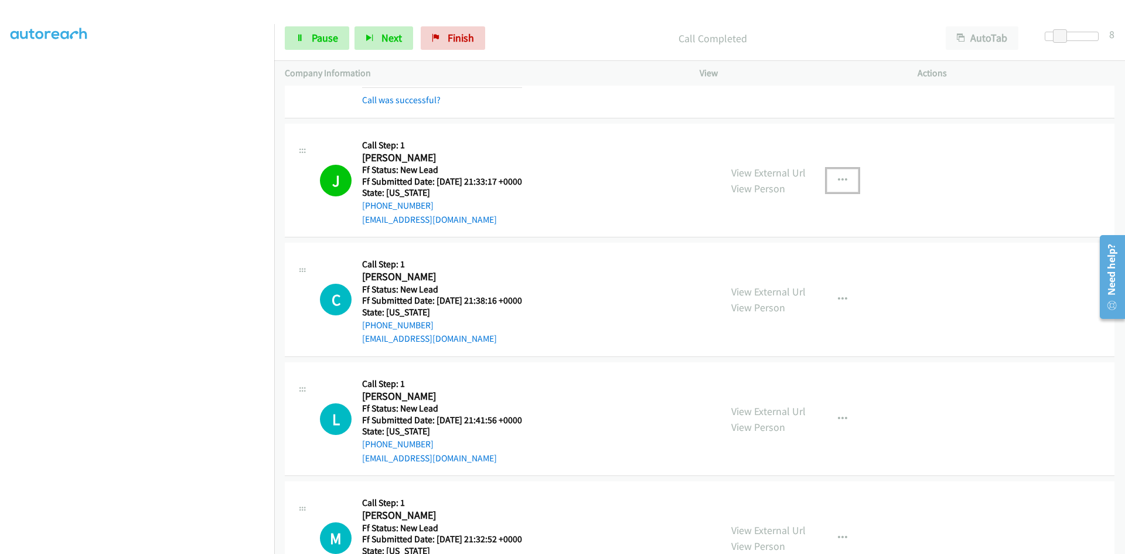
click at [838, 181] on icon "button" at bounding box center [842, 180] width 9 height 9
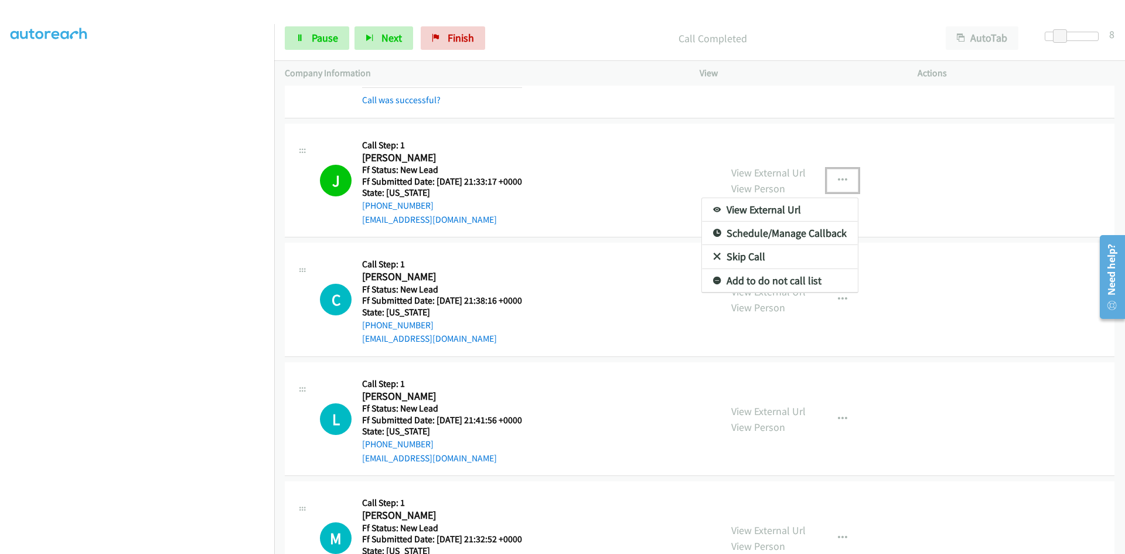
click at [736, 278] on link "Add to do not call list" at bounding box center [780, 280] width 156 height 23
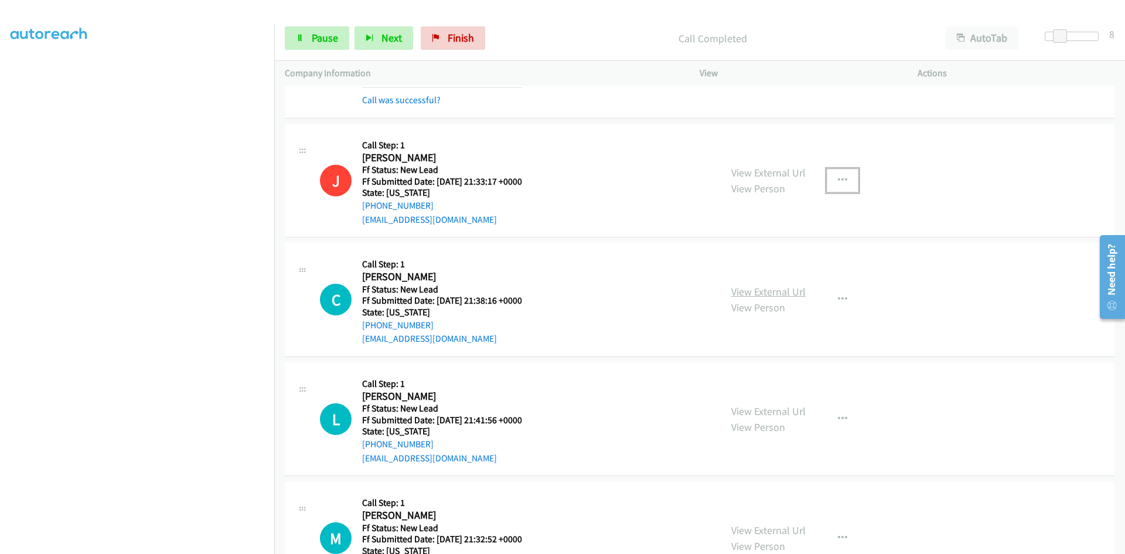
click at [740, 294] on link "View External Url" at bounding box center [769, 291] width 74 height 13
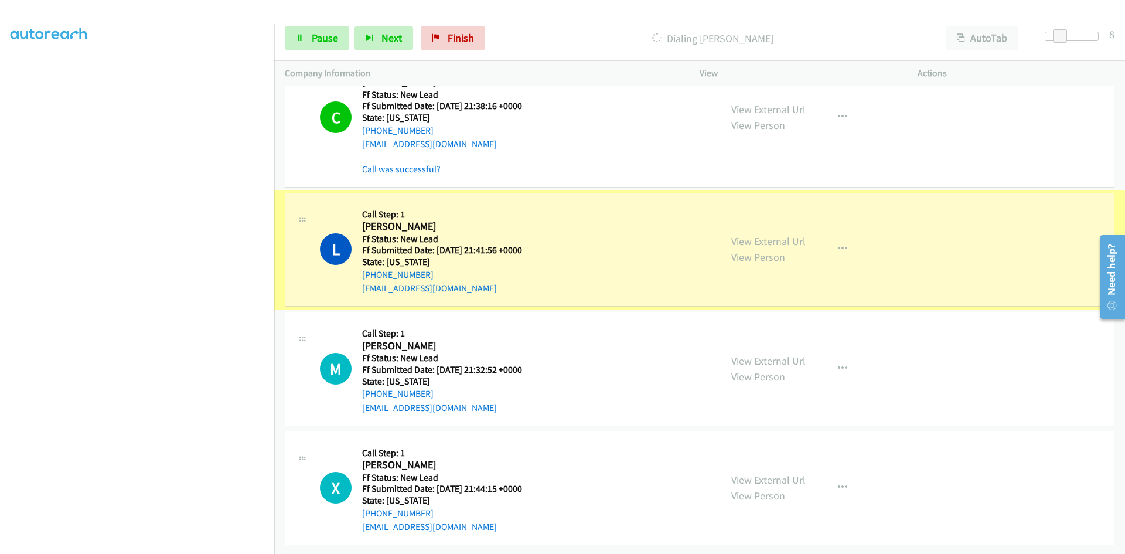
scroll to position [2929, 0]
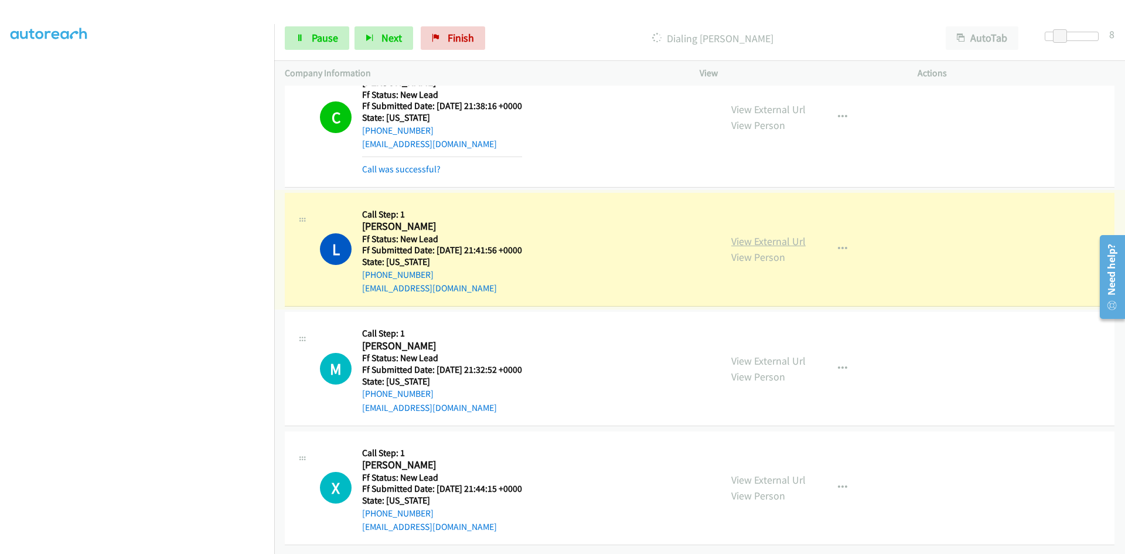
click at [765, 234] on link "View External Url" at bounding box center [769, 240] width 74 height 13
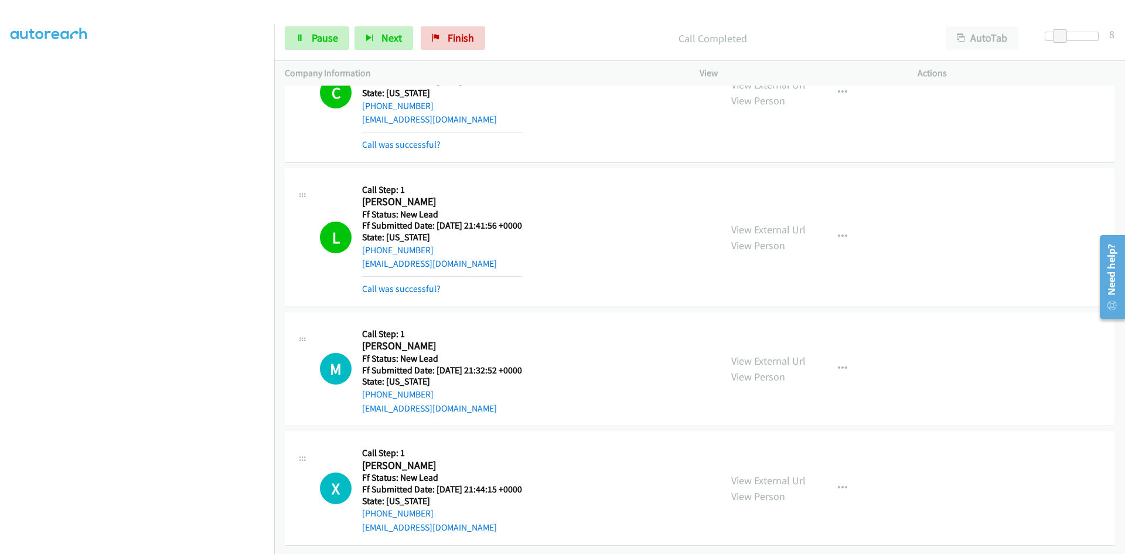
scroll to position [2953, 0]
click at [761, 354] on link "View External Url" at bounding box center [769, 360] width 74 height 13
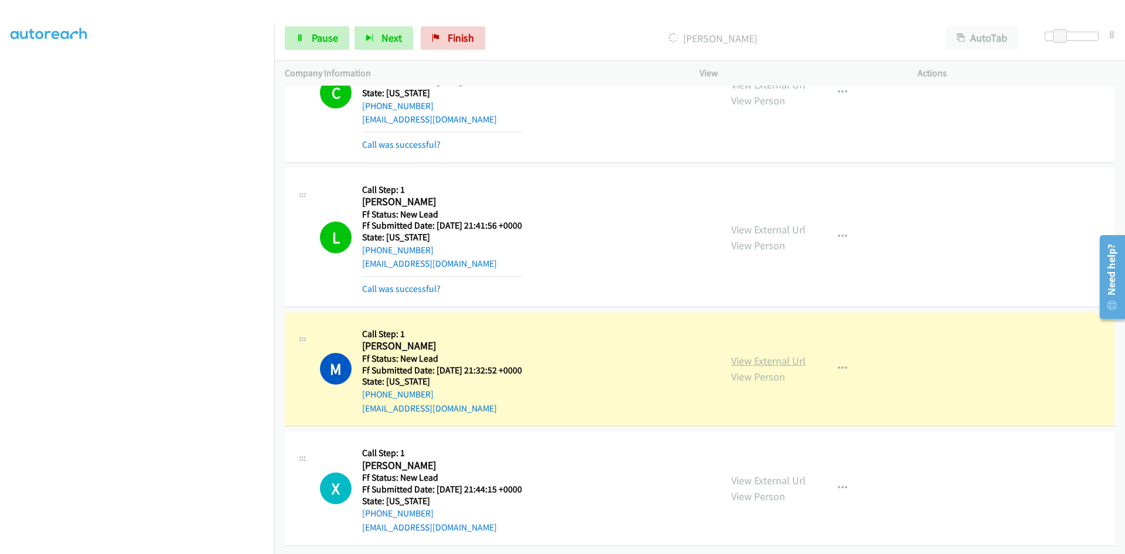
click at [768, 354] on link "View External Url" at bounding box center [769, 360] width 74 height 13
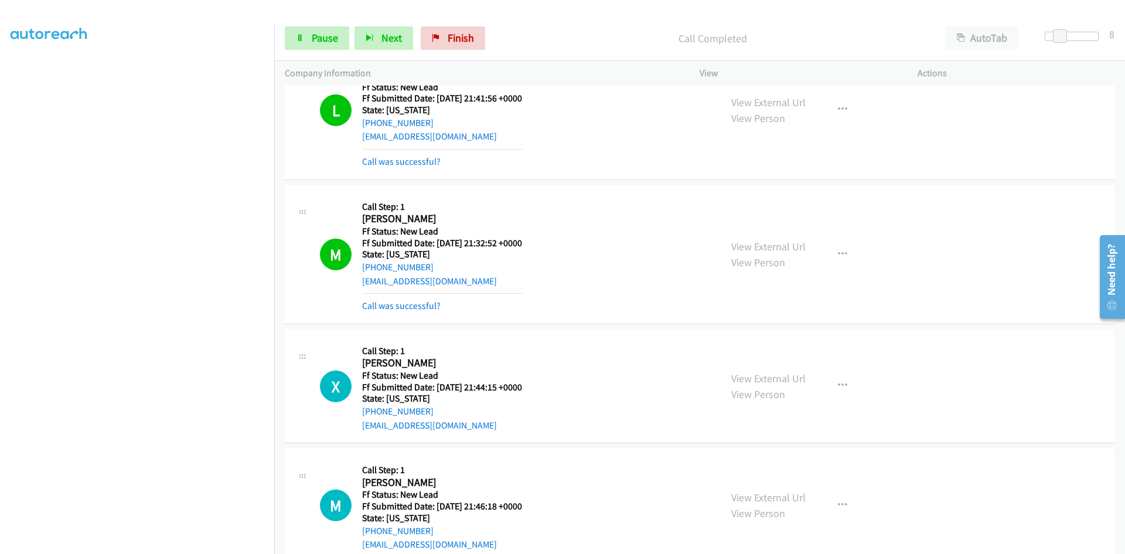
scroll to position [3246, 0]
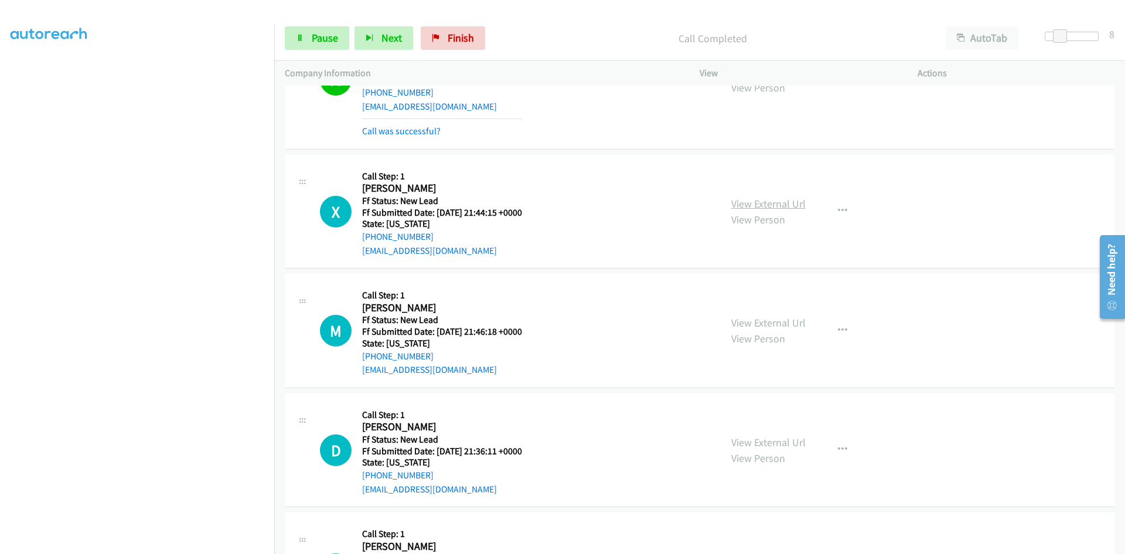
click at [790, 204] on link "View External Url" at bounding box center [769, 203] width 74 height 13
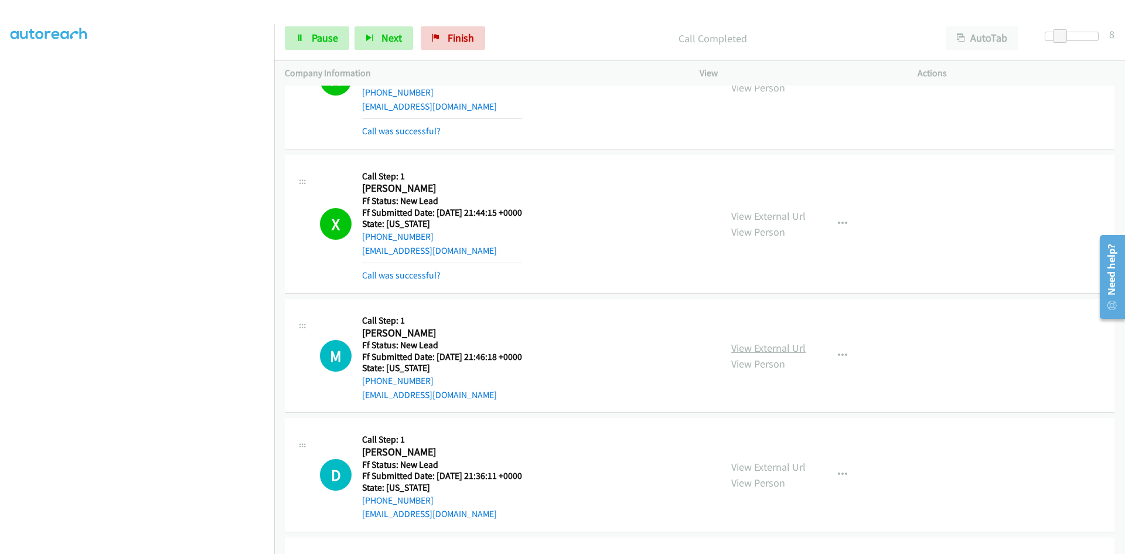
click at [766, 350] on link "View External Url" at bounding box center [769, 347] width 74 height 13
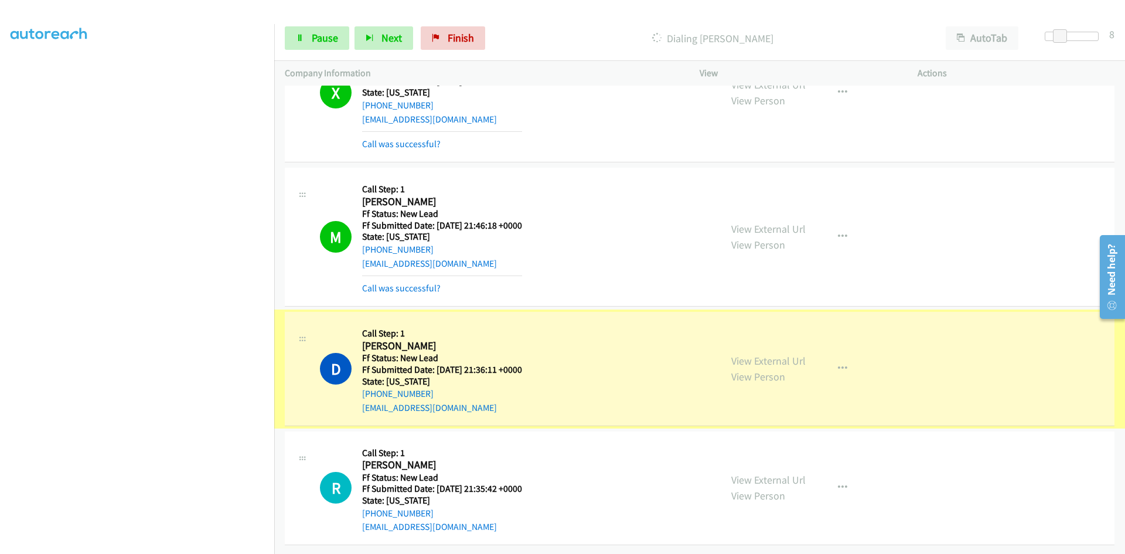
scroll to position [3386, 0]
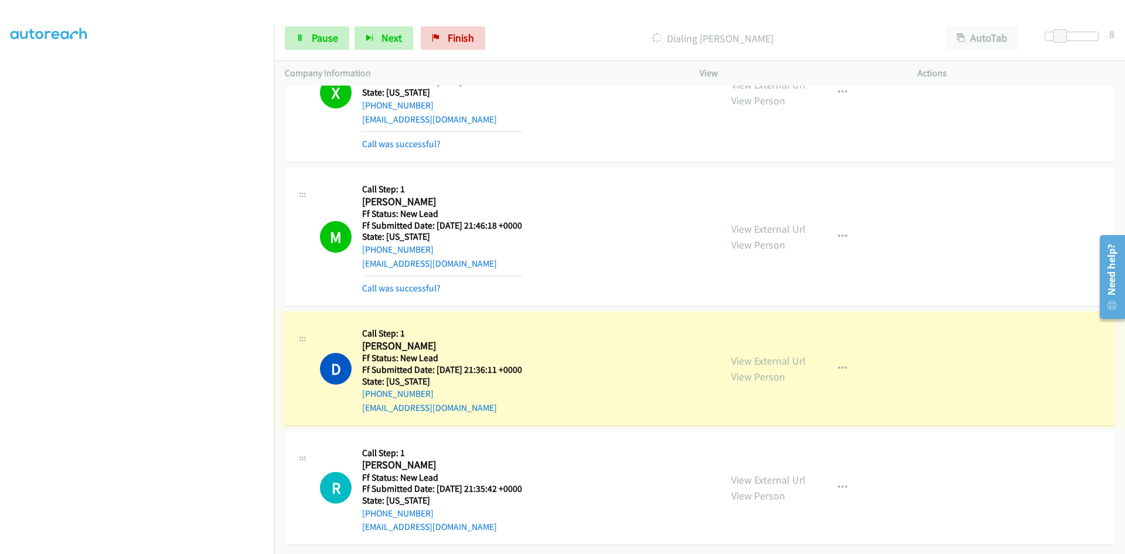
click at [788, 354] on link "View External Url" at bounding box center [769, 360] width 74 height 13
click at [308, 45] on link "Pause" at bounding box center [317, 37] width 64 height 23
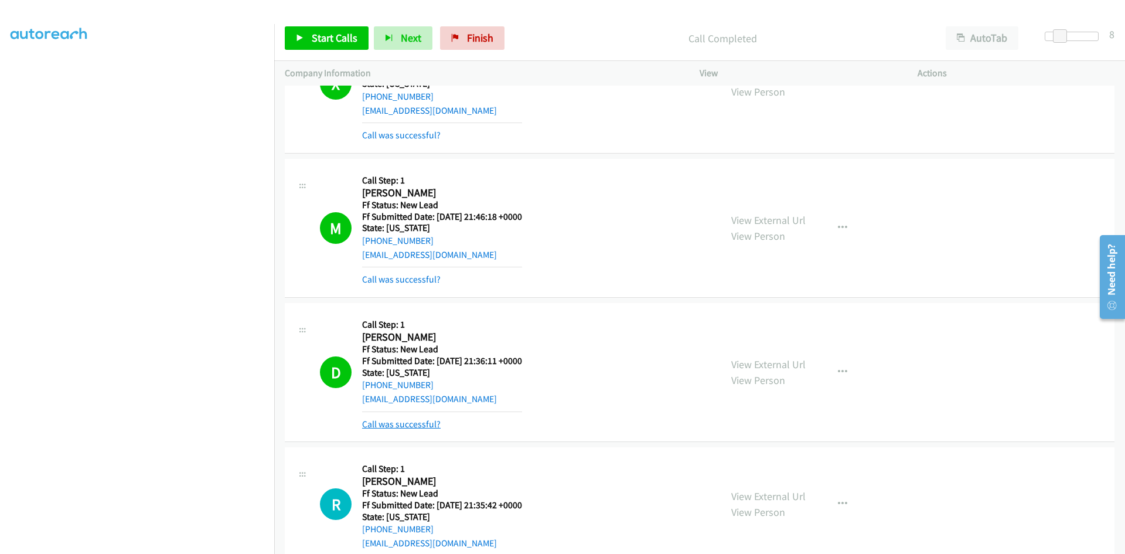
click at [404, 422] on link "Call was successful?" at bounding box center [401, 424] width 79 height 11
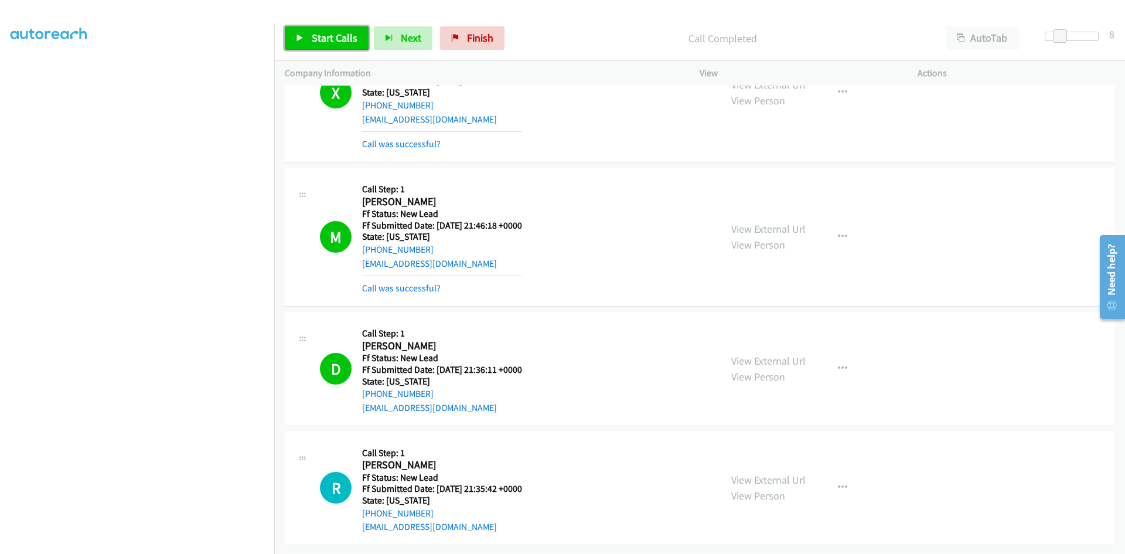
click at [324, 37] on span "Start Calls" at bounding box center [335, 37] width 46 height 13
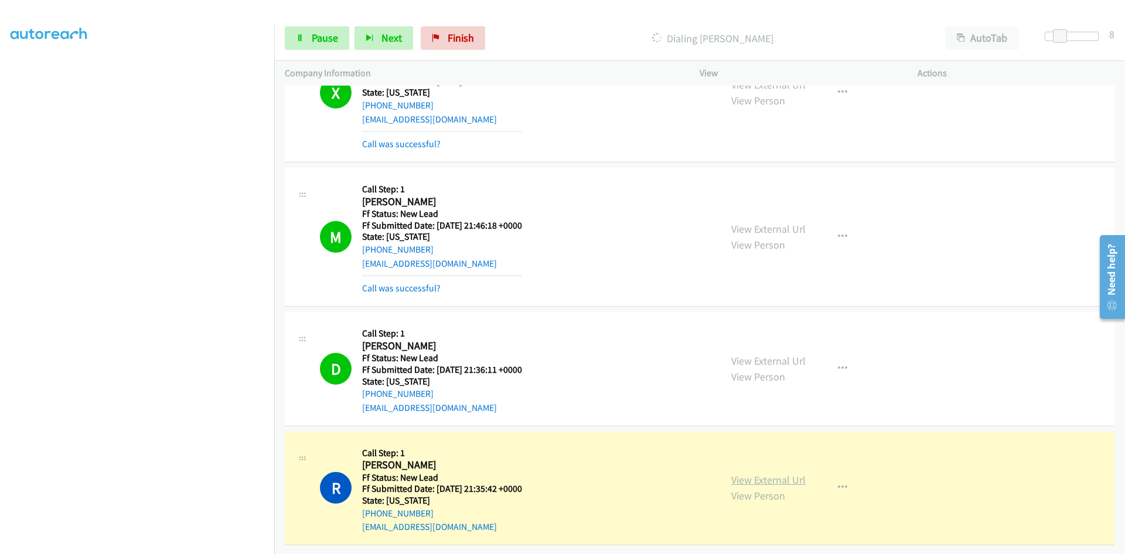
click at [753, 473] on link "View External Url" at bounding box center [769, 479] width 74 height 13
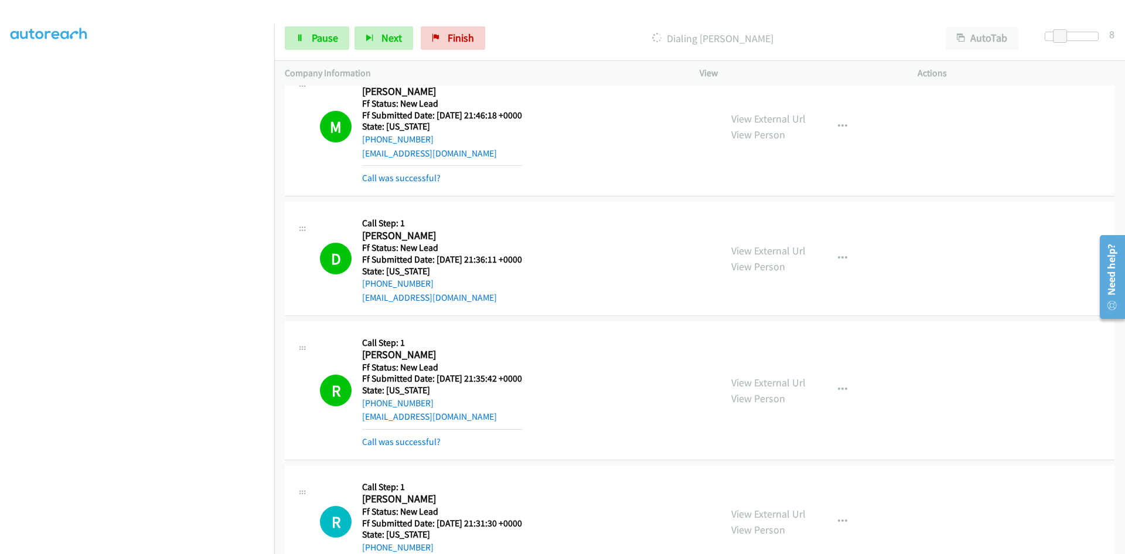
scroll to position [3504, 0]
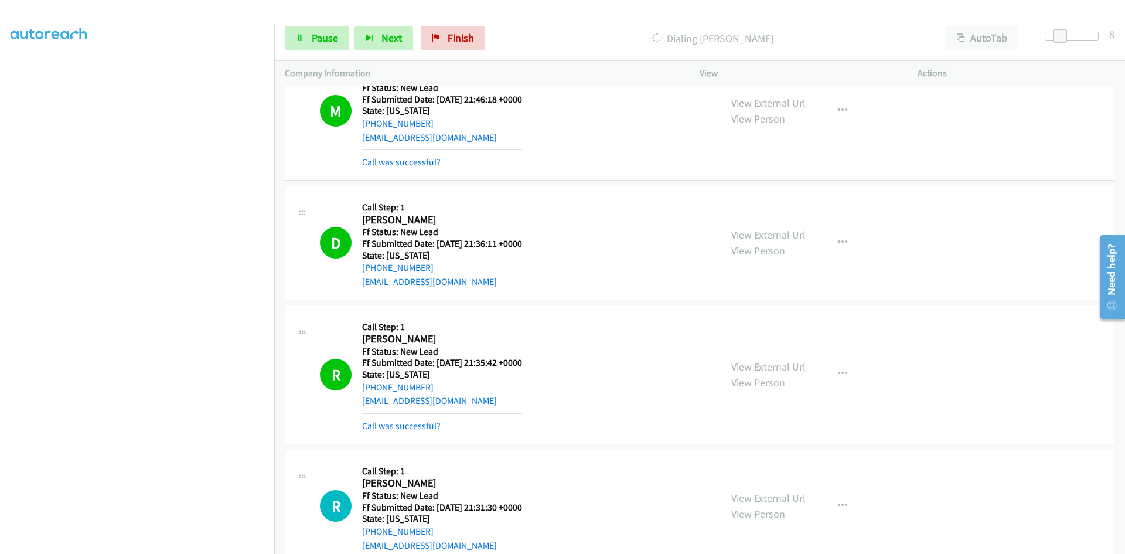
click at [402, 425] on link "Call was successful?" at bounding box center [401, 425] width 79 height 11
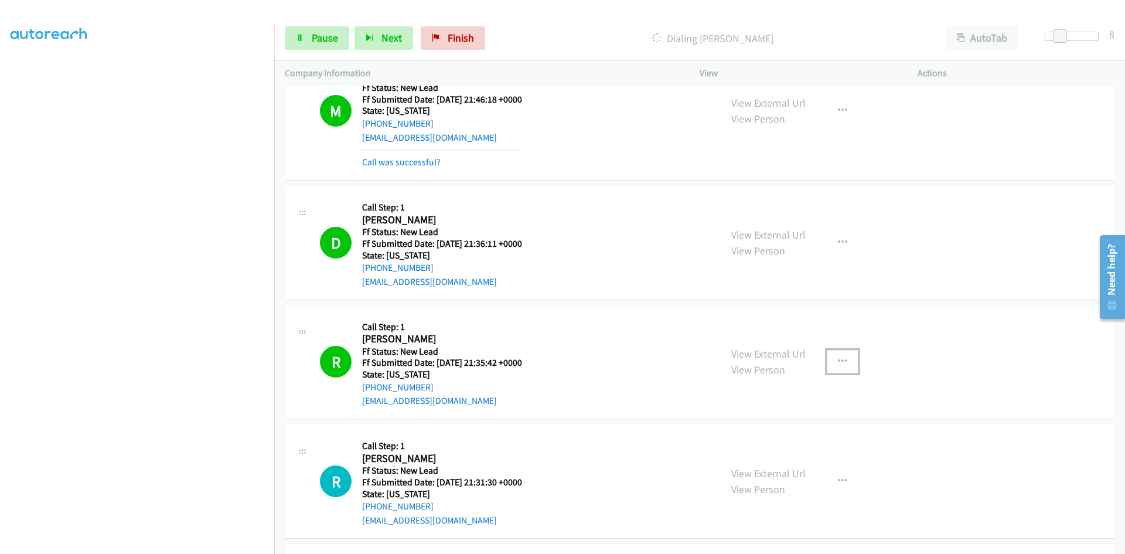
click at [841, 359] on icon "button" at bounding box center [842, 361] width 9 height 9
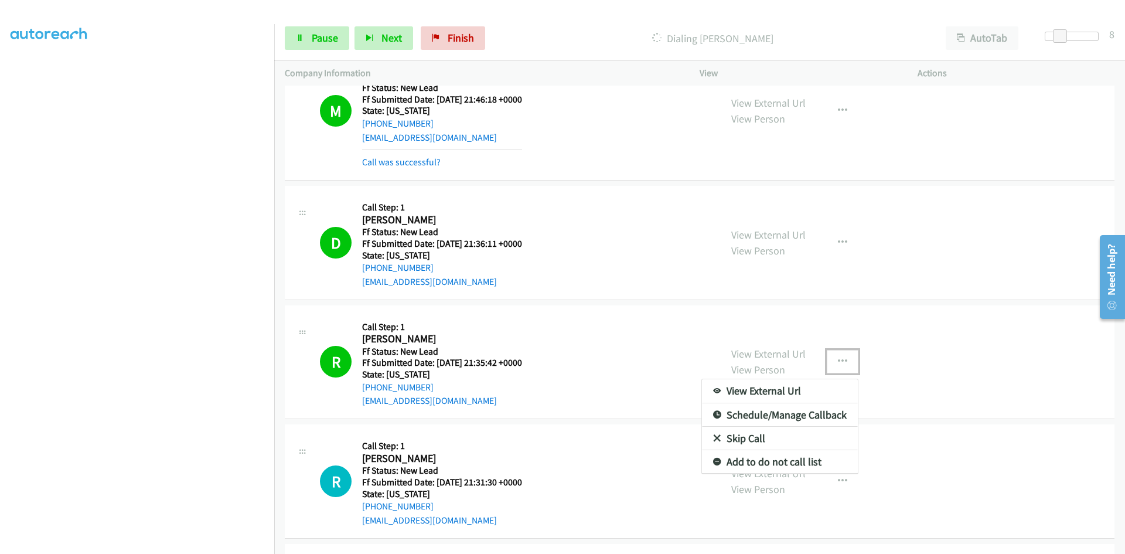
click at [773, 458] on link "Add to do not call list" at bounding box center [780, 461] width 156 height 23
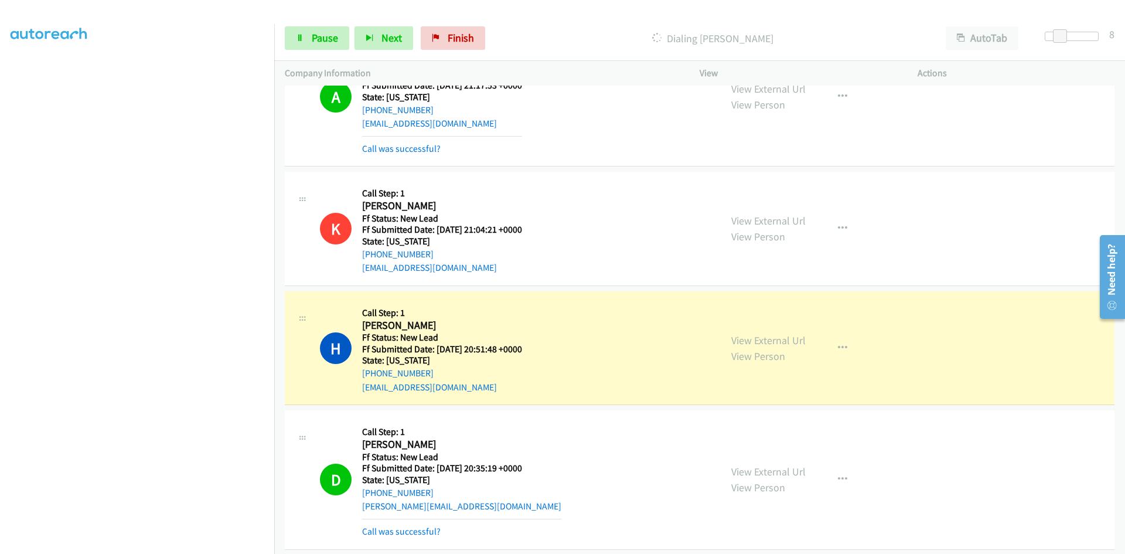
scroll to position [1985, 0]
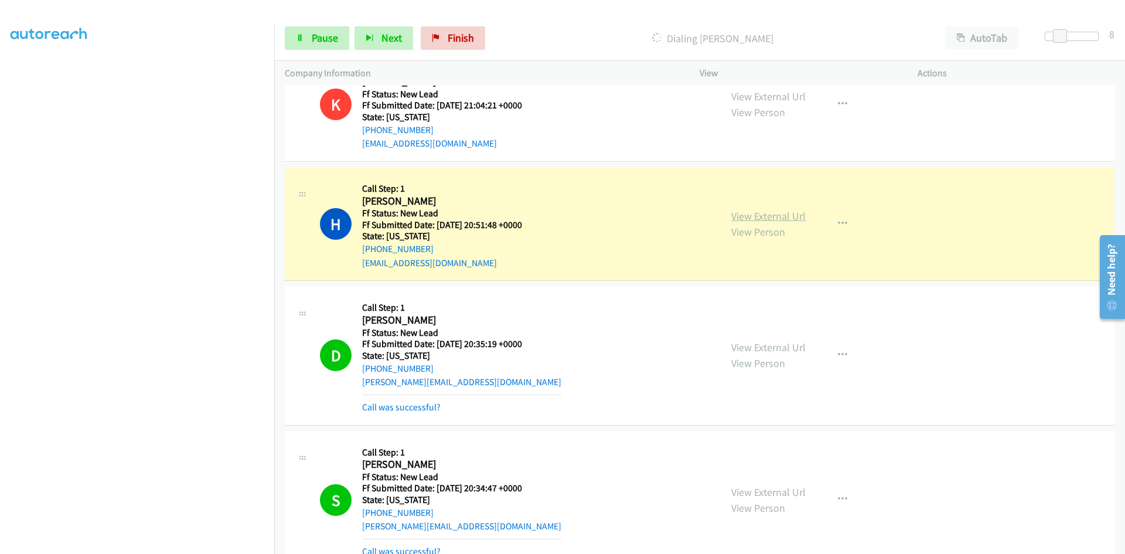
click at [777, 216] on link "View External Url" at bounding box center [769, 215] width 74 height 13
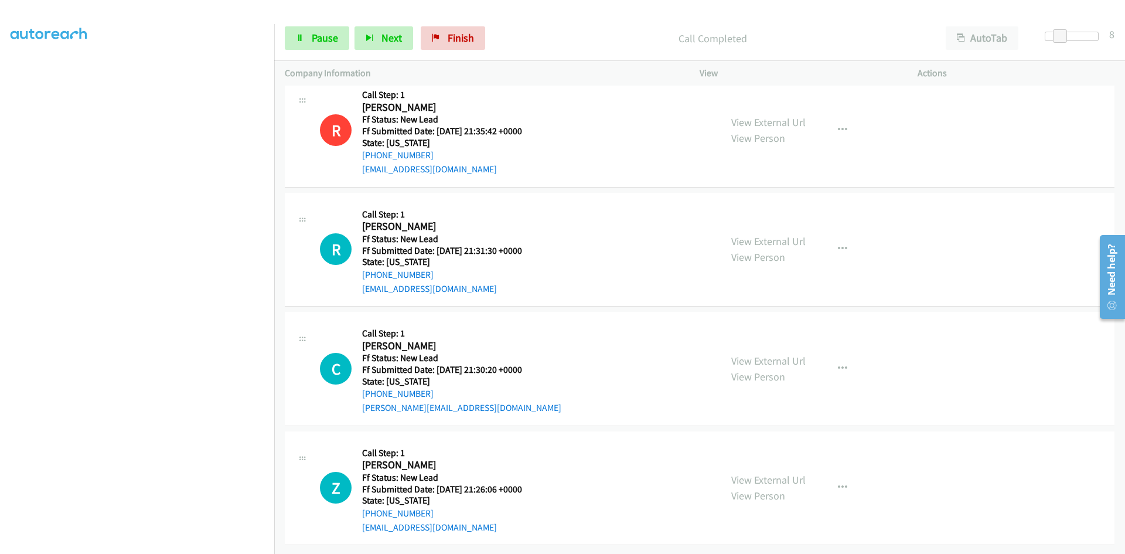
scroll to position [3769, 0]
click at [793, 238] on link "View External Url" at bounding box center [769, 240] width 74 height 13
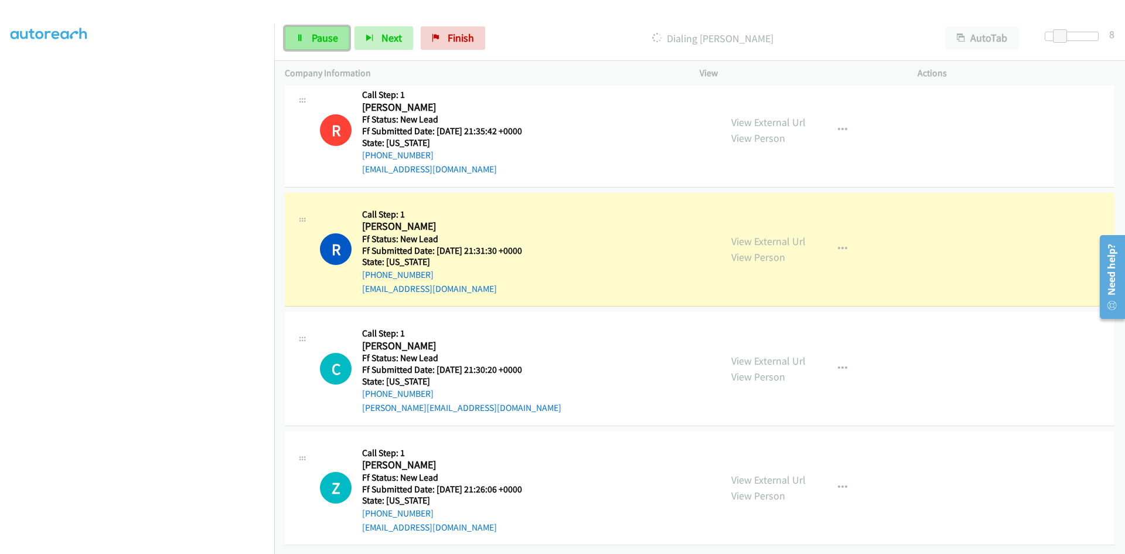
click at [328, 35] on span "Pause" at bounding box center [325, 37] width 26 height 13
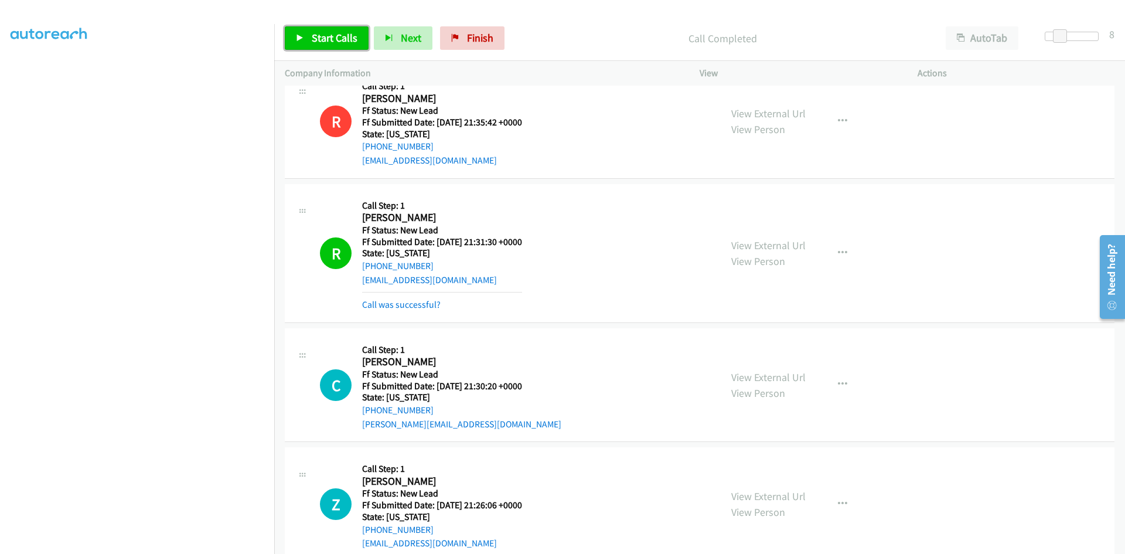
click at [327, 39] on span "Start Calls" at bounding box center [335, 37] width 46 height 13
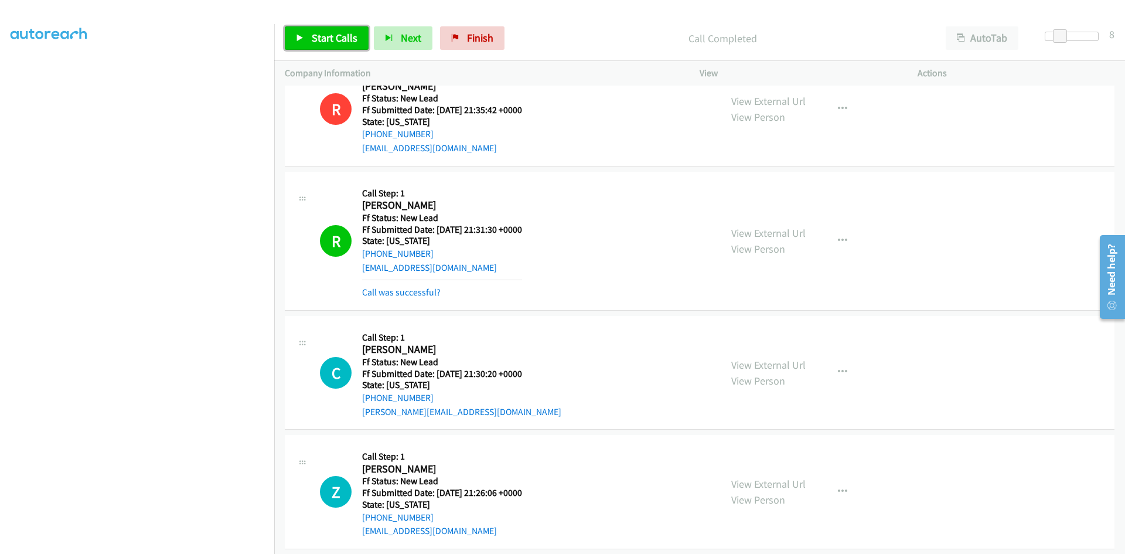
scroll to position [3794, 0]
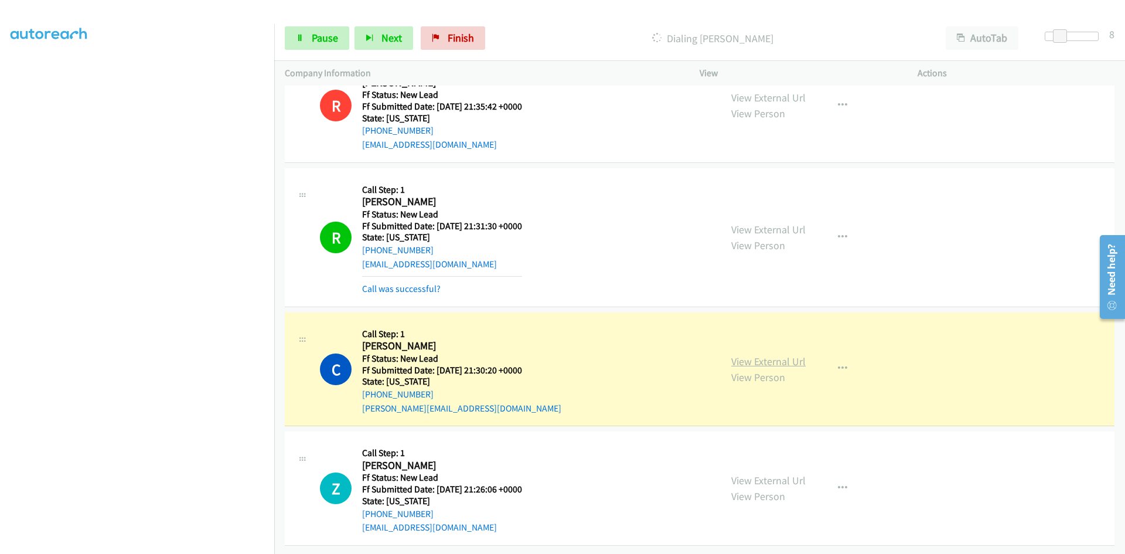
click at [773, 356] on link "View External Url" at bounding box center [769, 361] width 74 height 13
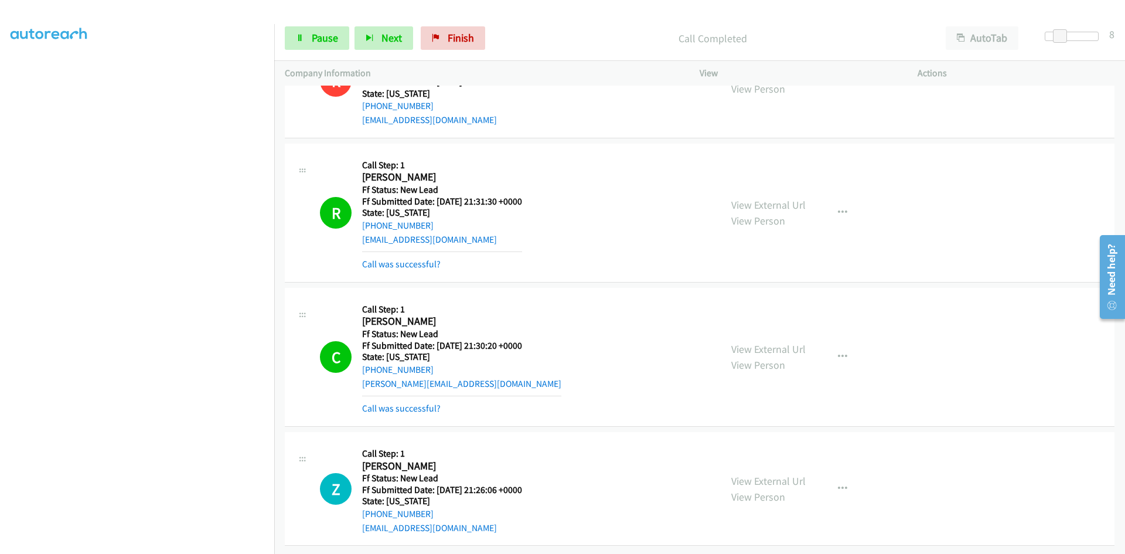
scroll to position [3819, 0]
click at [743, 474] on link "View External Url" at bounding box center [769, 480] width 74 height 13
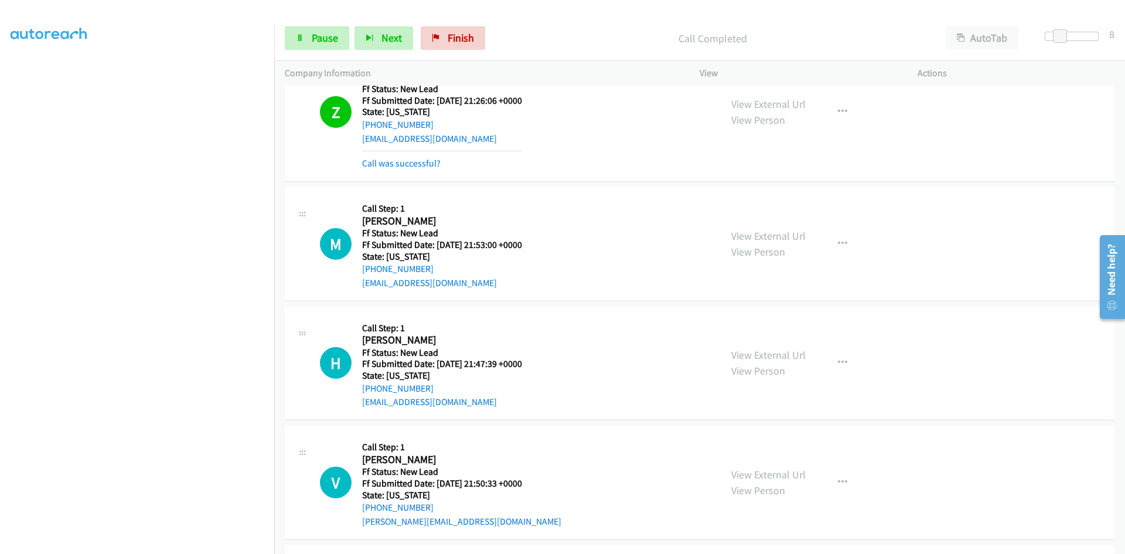
scroll to position [4229, 0]
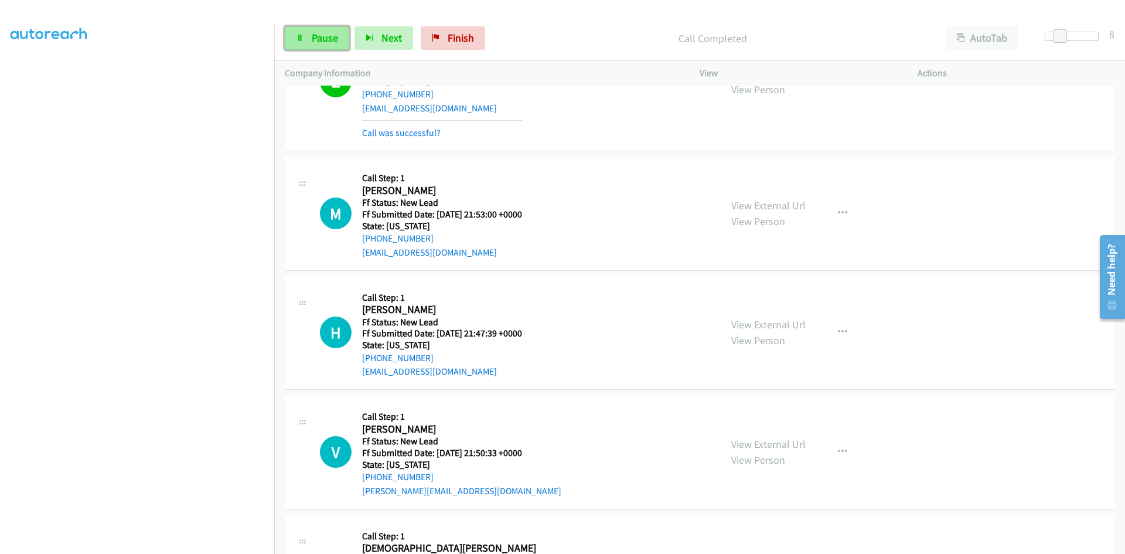
click at [310, 38] on link "Pause" at bounding box center [317, 37] width 64 height 23
click at [330, 33] on span "Start Calls" at bounding box center [335, 37] width 46 height 13
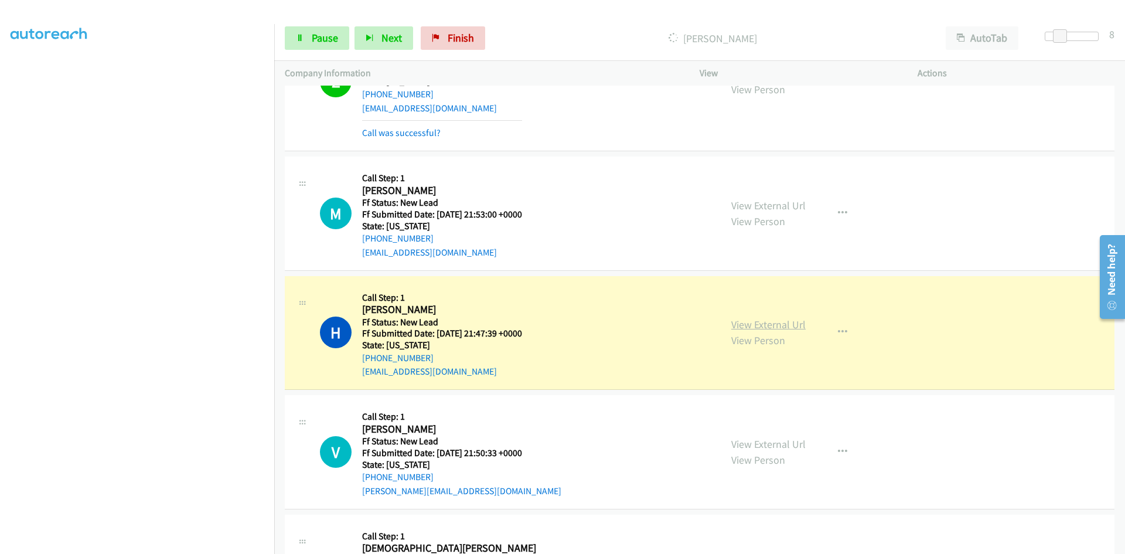
click at [754, 325] on link "View External Url" at bounding box center [769, 324] width 74 height 13
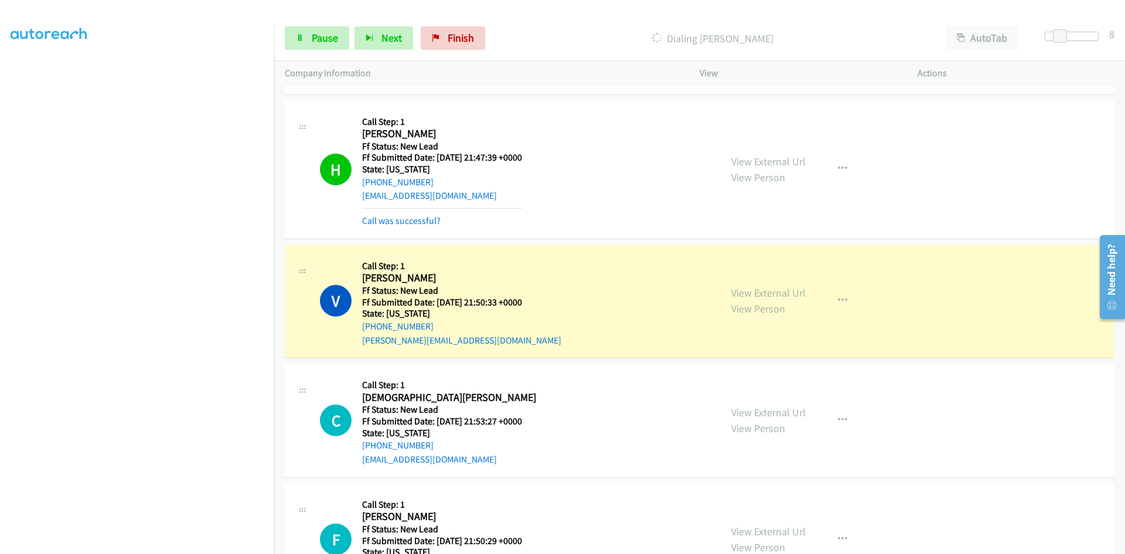
scroll to position [4464, 0]
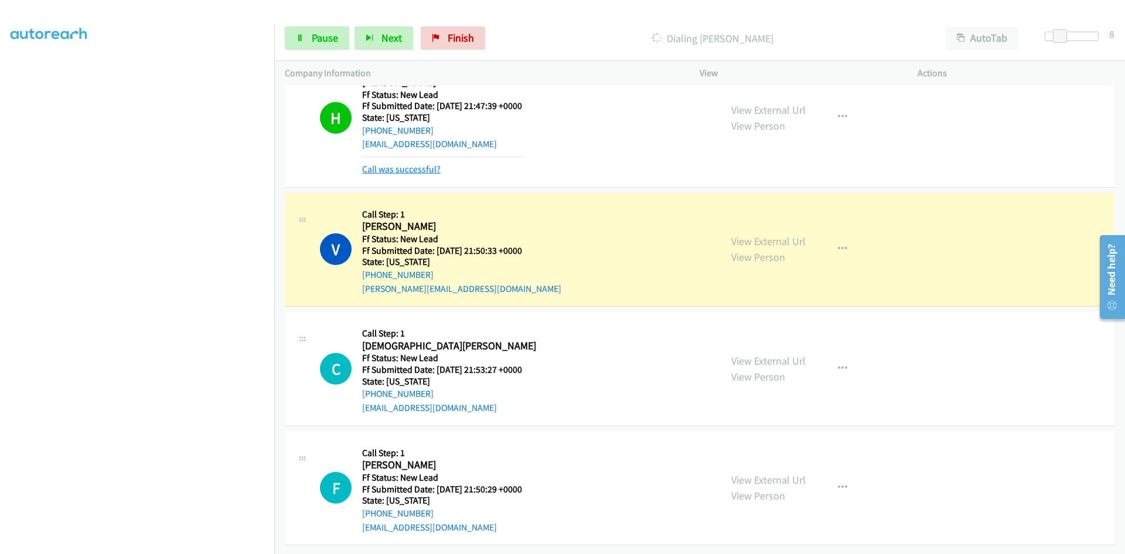
click at [380, 164] on link "Call was successful?" at bounding box center [401, 169] width 79 height 11
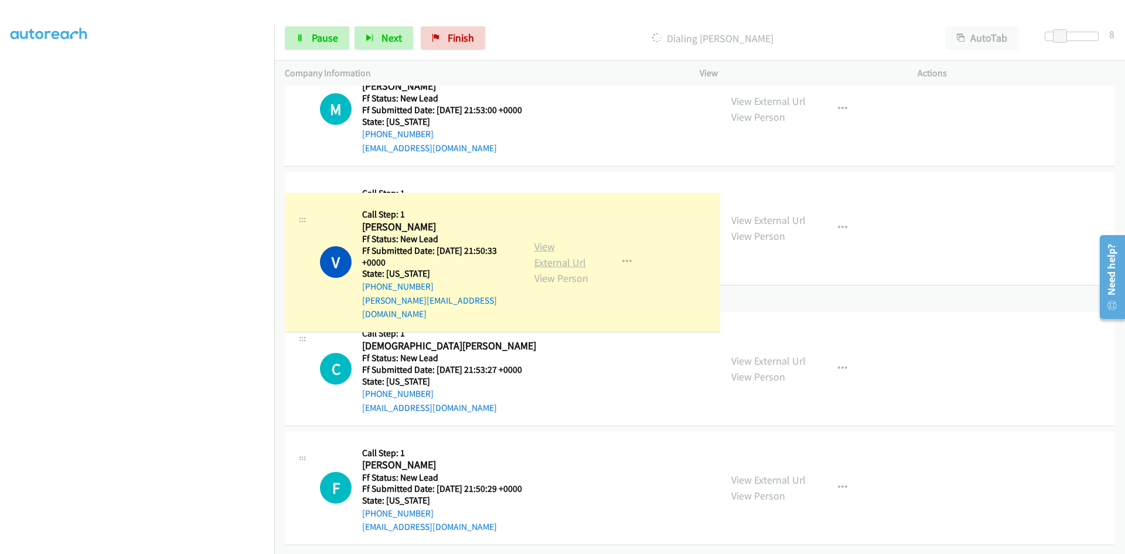
scroll to position [4440, 0]
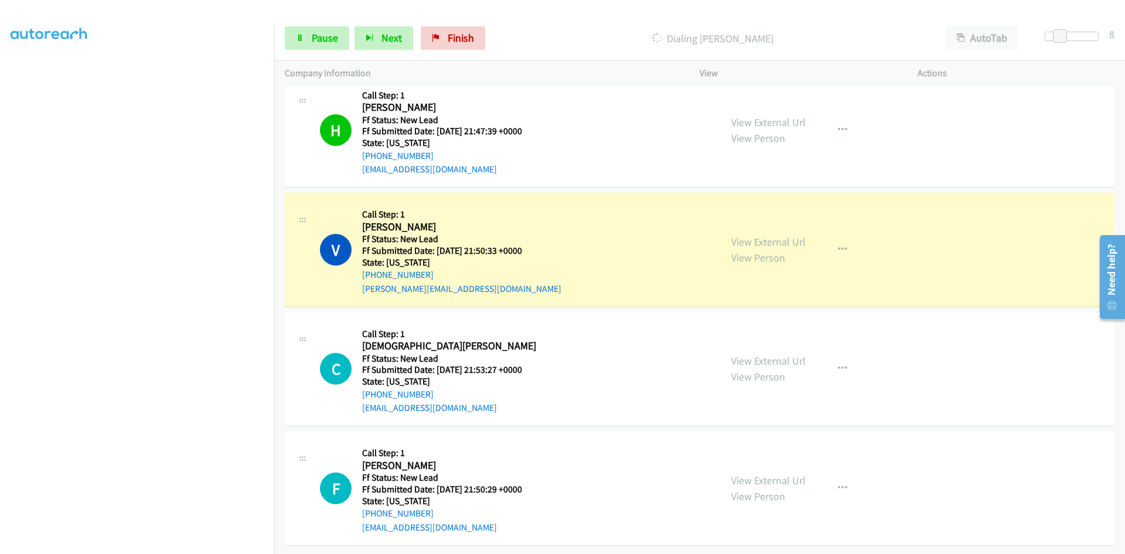
click at [755, 235] on link "View External Url" at bounding box center [769, 241] width 74 height 13
click at [327, 39] on span "Pause" at bounding box center [325, 37] width 26 height 13
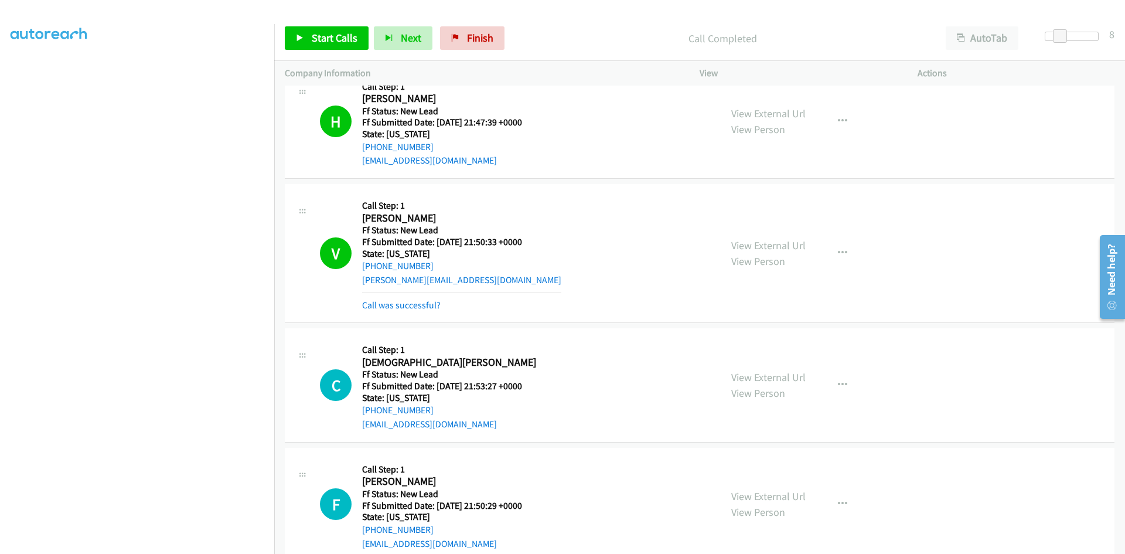
scroll to position [4451, 0]
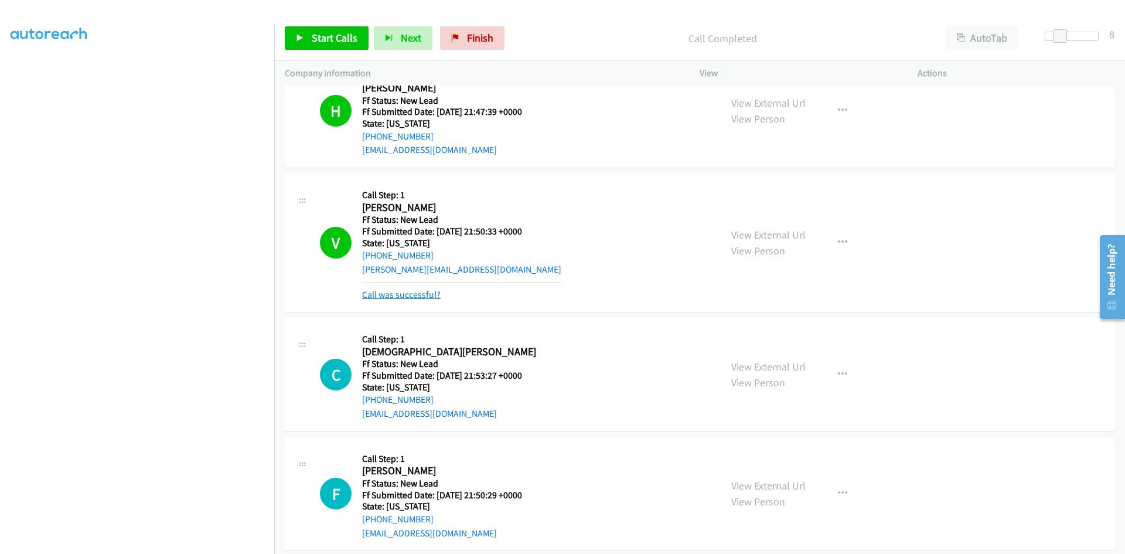
click at [431, 294] on link "Call was successful?" at bounding box center [401, 294] width 79 height 11
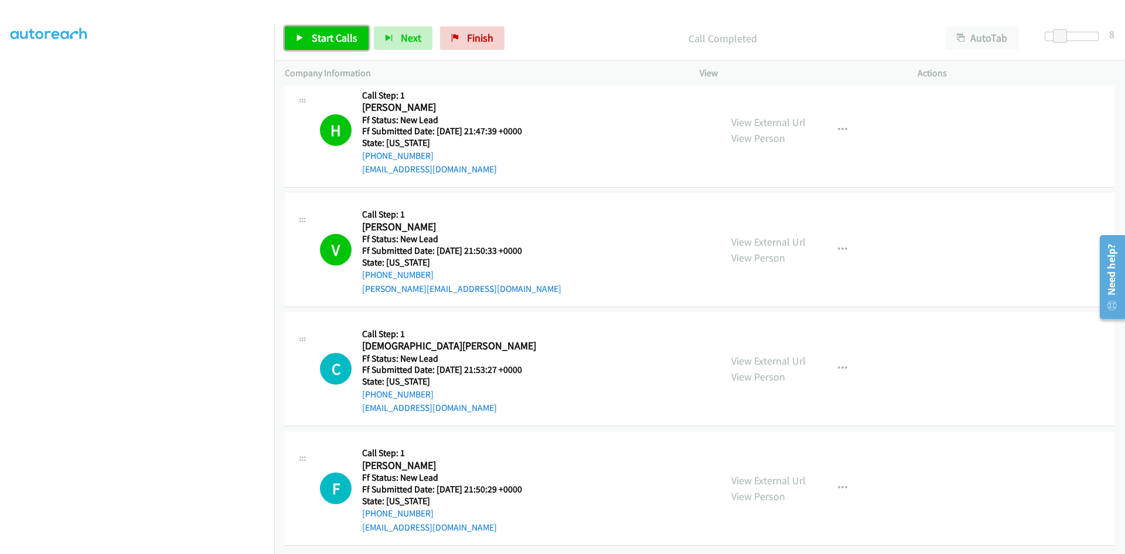
click at [332, 32] on span "Start Calls" at bounding box center [335, 37] width 46 height 13
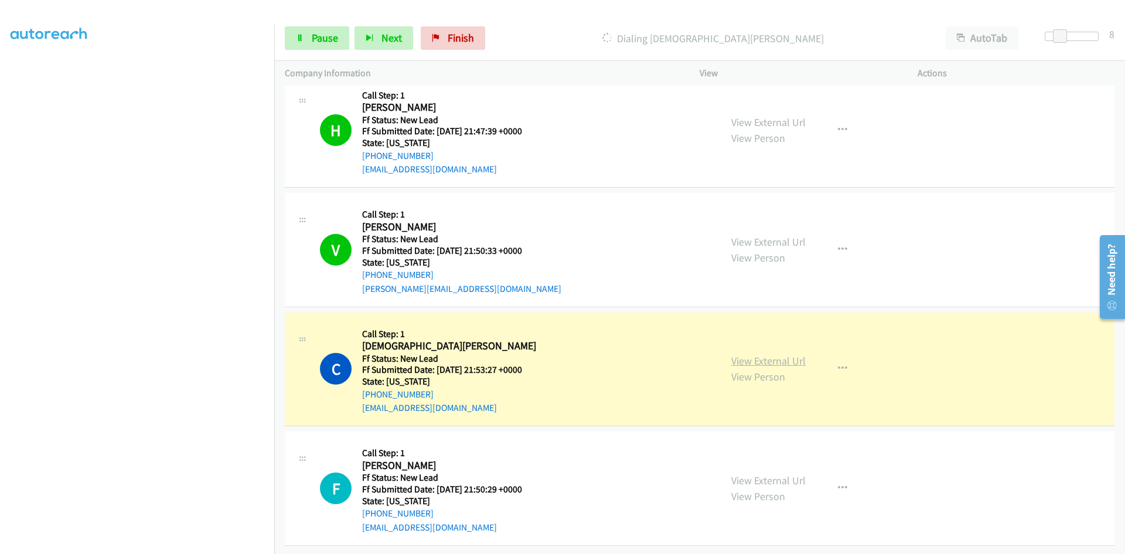
click at [751, 354] on link "View External Url" at bounding box center [769, 360] width 74 height 13
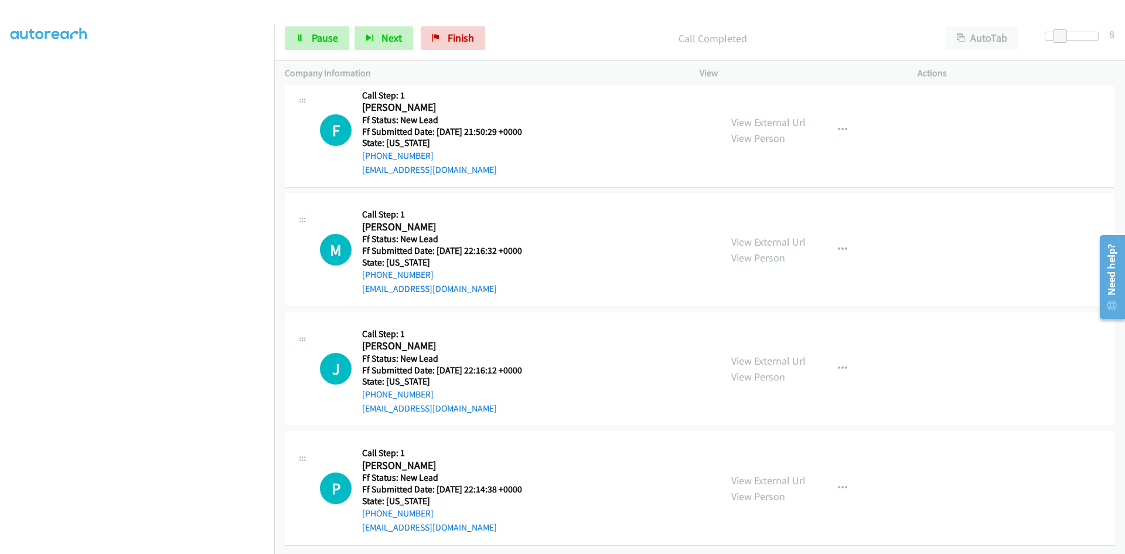
scroll to position [4823, 0]
click at [767, 115] on link "View External Url" at bounding box center [769, 121] width 74 height 13
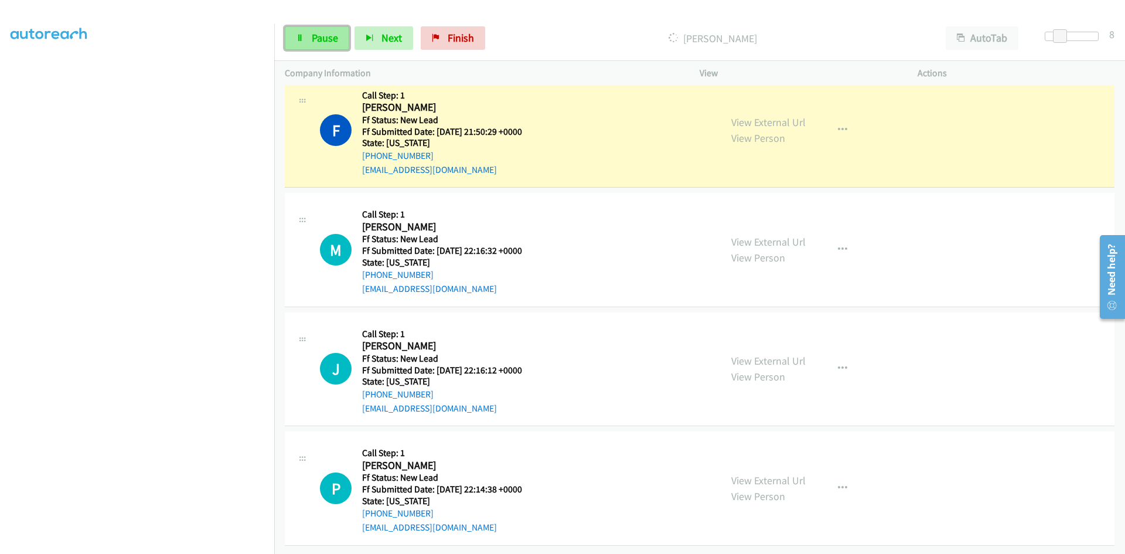
click at [320, 41] on span "Pause" at bounding box center [325, 37] width 26 height 13
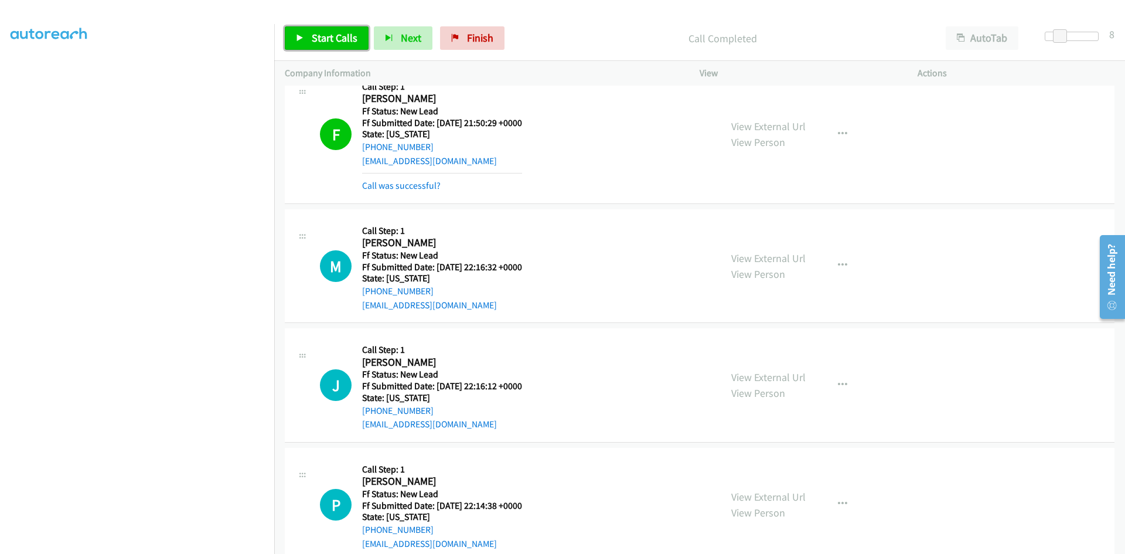
click at [315, 33] on span "Start Calls" at bounding box center [335, 37] width 46 height 13
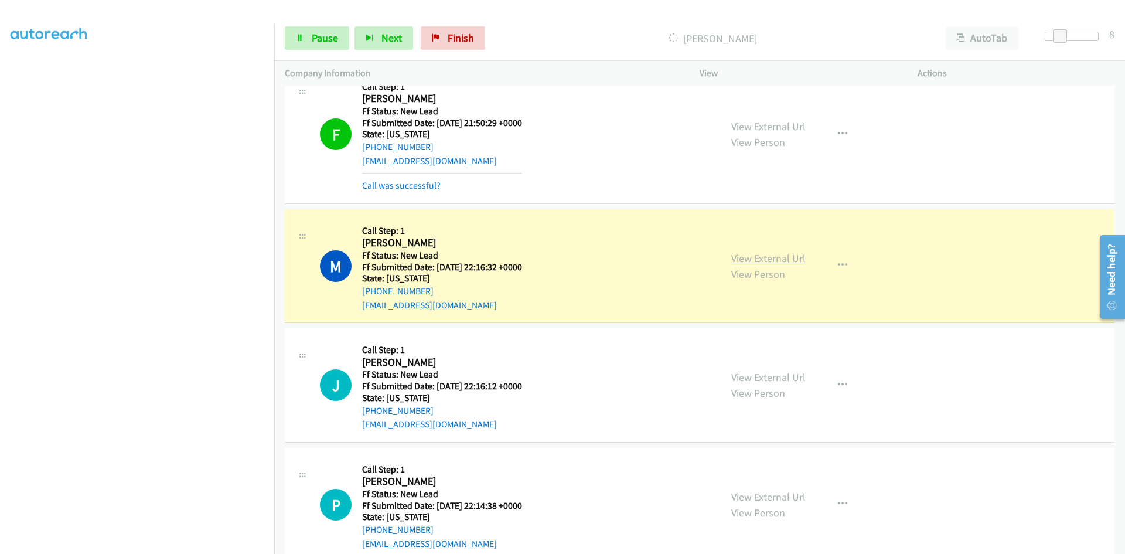
click at [790, 259] on link "View External Url" at bounding box center [769, 257] width 74 height 13
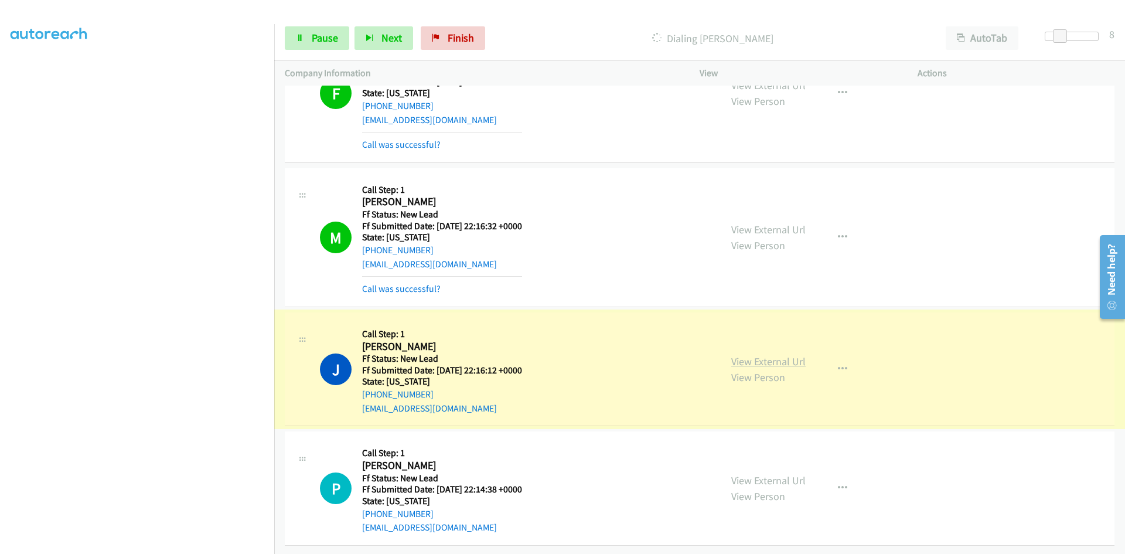
scroll to position [4873, 0]
click at [772, 355] on link "View External Url" at bounding box center [769, 361] width 74 height 13
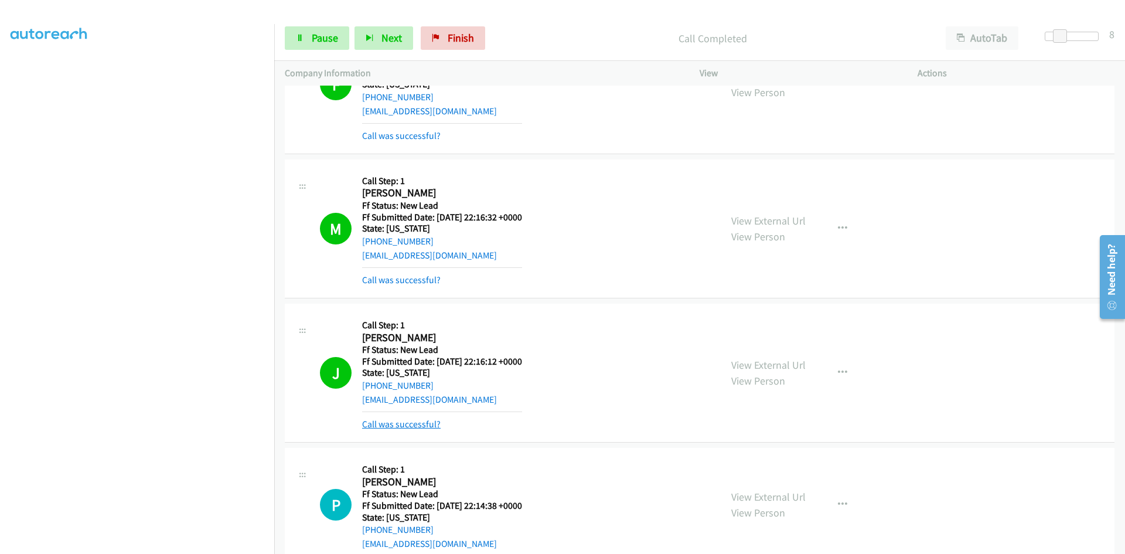
click at [400, 427] on link "Call was successful?" at bounding box center [401, 424] width 79 height 11
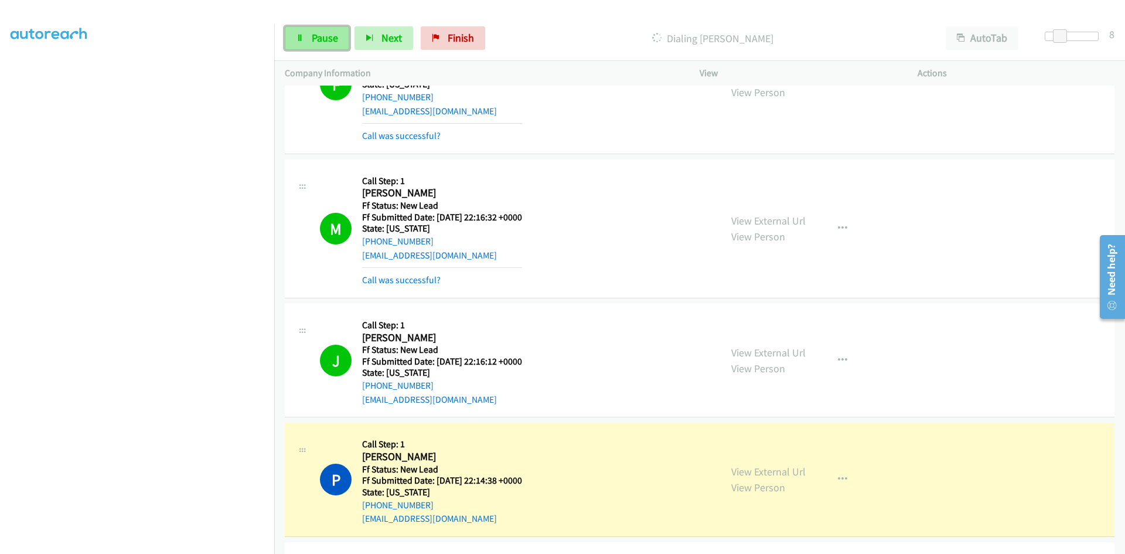
click at [293, 43] on link "Pause" at bounding box center [317, 37] width 64 height 23
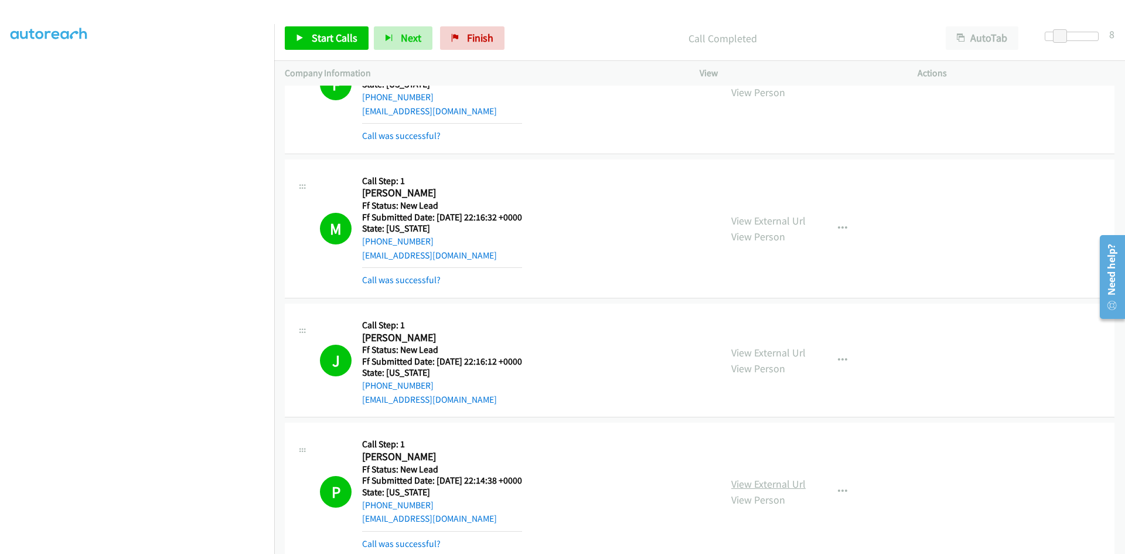
click at [771, 485] on link "View External Url" at bounding box center [769, 483] width 74 height 13
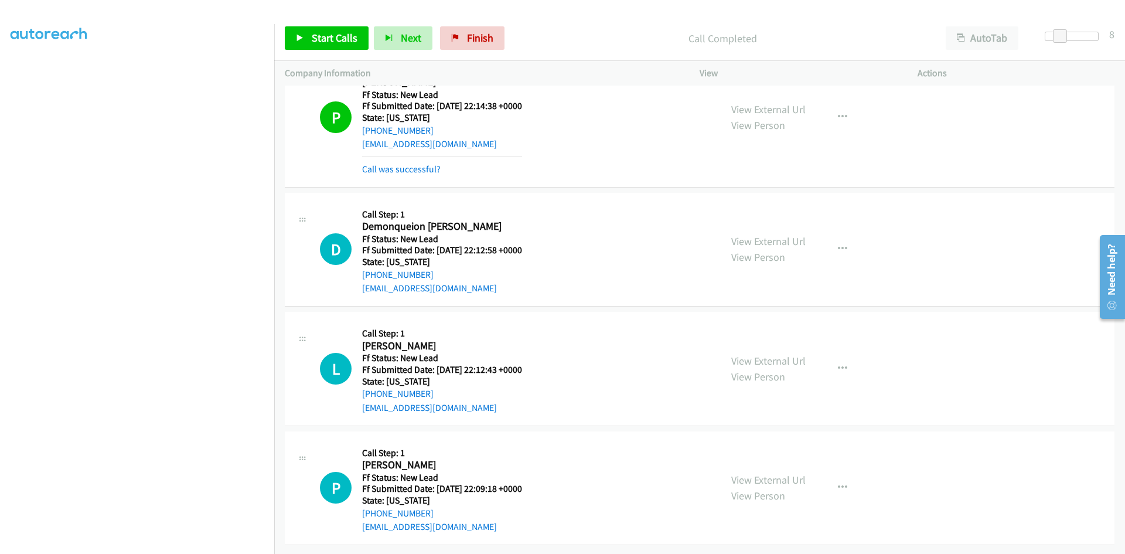
scroll to position [5256, 0]
click at [341, 44] on span "Start Calls" at bounding box center [335, 37] width 46 height 13
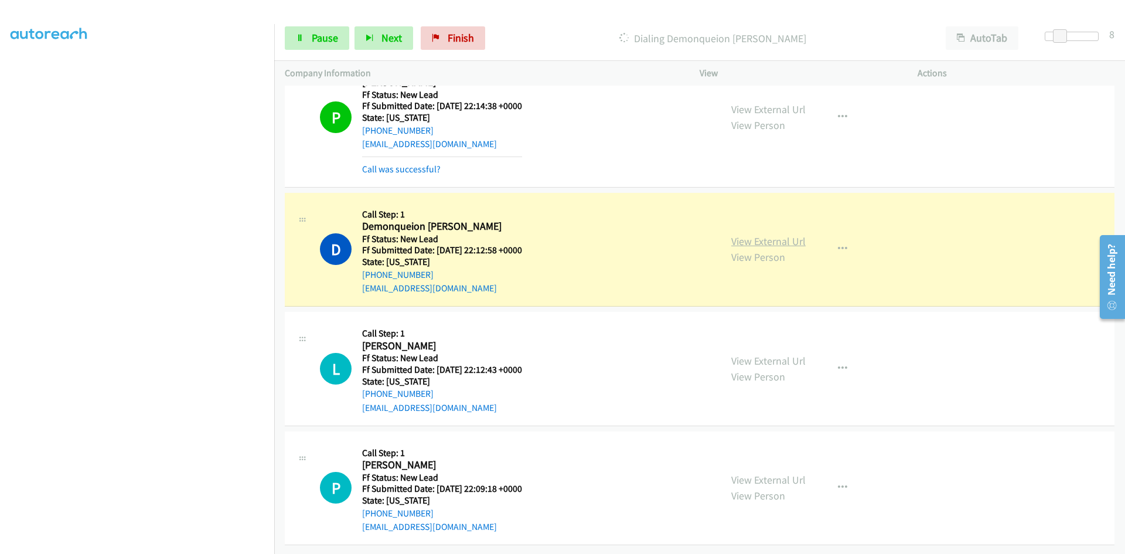
click at [788, 234] on link "View External Url" at bounding box center [769, 240] width 74 height 13
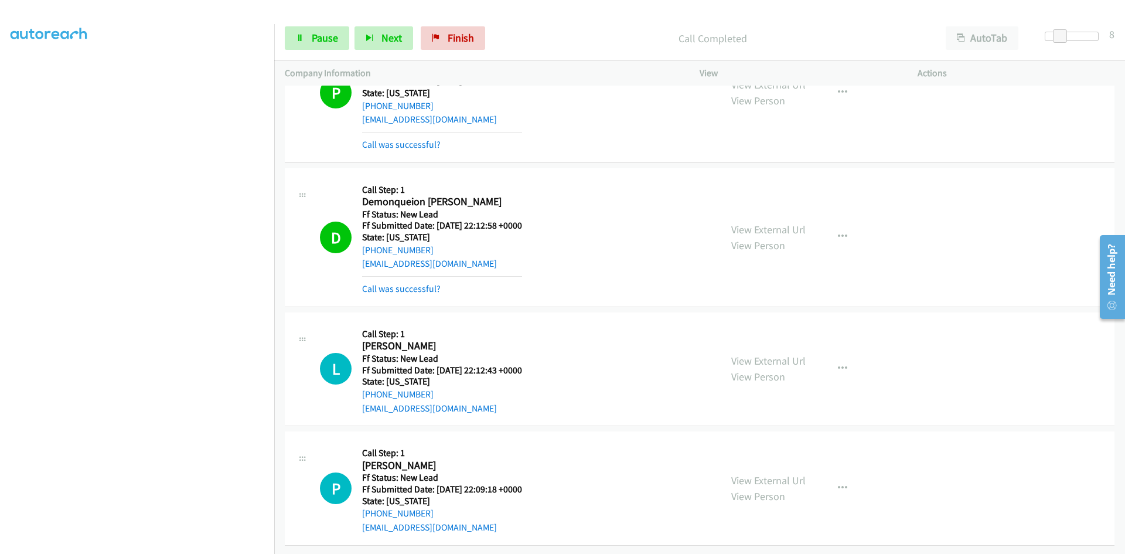
scroll to position [5281, 0]
click at [764, 354] on link "View External Url" at bounding box center [769, 360] width 74 height 13
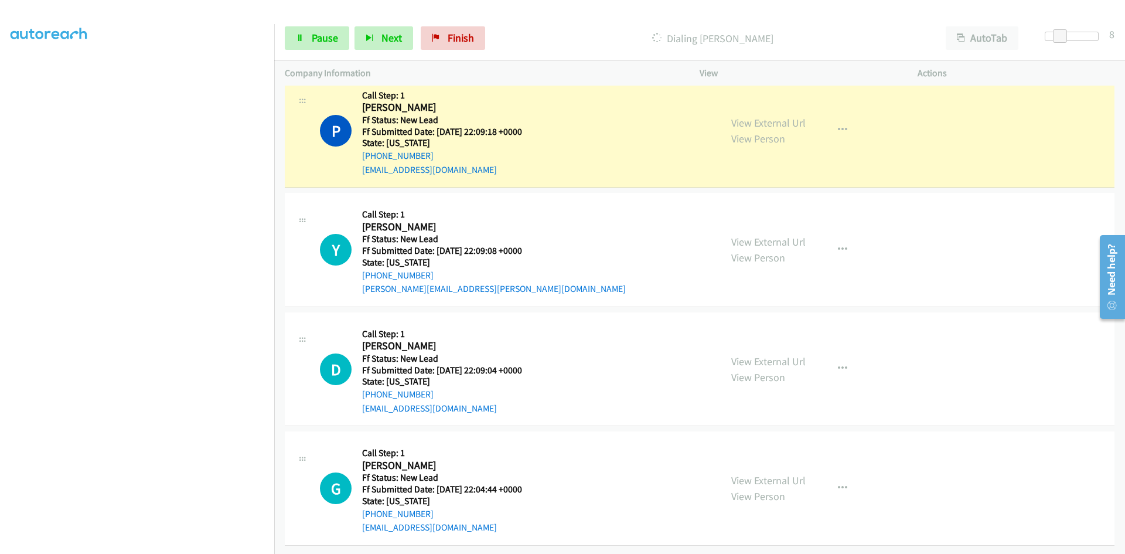
scroll to position [5664, 0]
click at [751, 116] on link "View External Url" at bounding box center [769, 122] width 74 height 13
click at [327, 39] on span "Pause" at bounding box center [325, 37] width 26 height 13
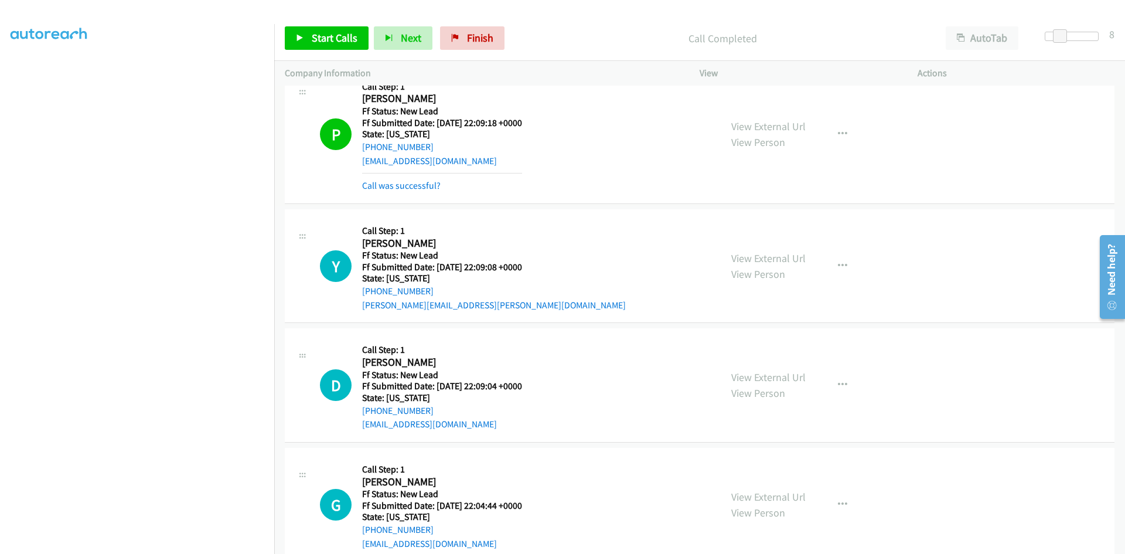
click at [366, 181] on link "Call was successful?" at bounding box center [401, 185] width 79 height 11
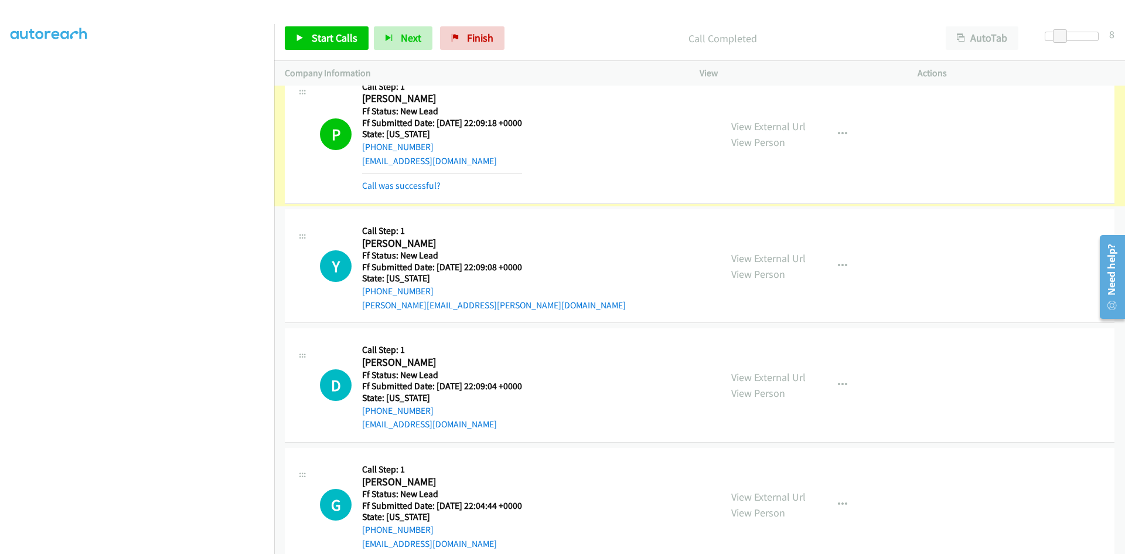
scroll to position [5639, 0]
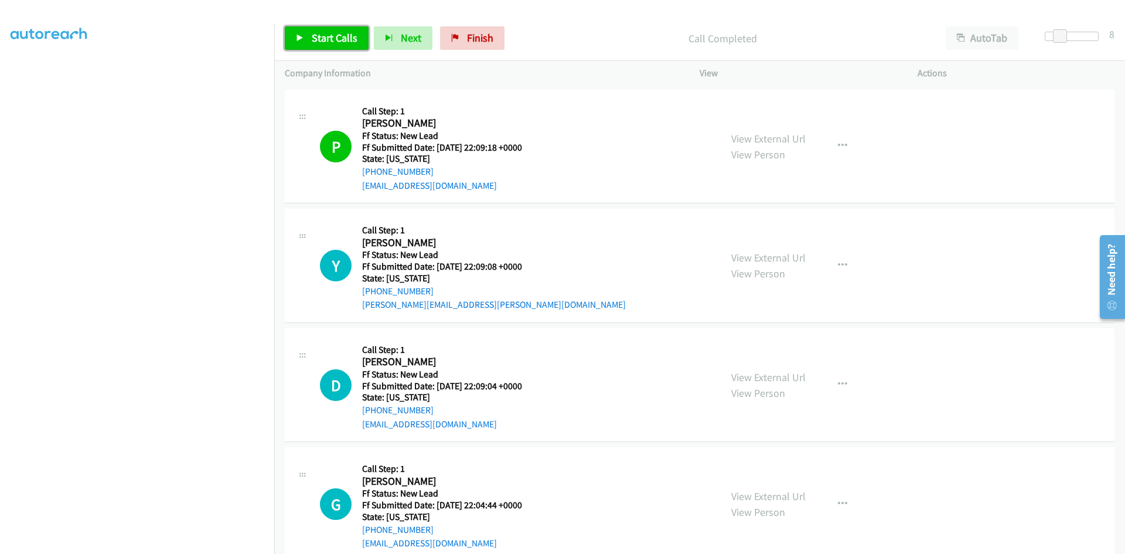
click at [322, 33] on span "Start Calls" at bounding box center [335, 37] width 46 height 13
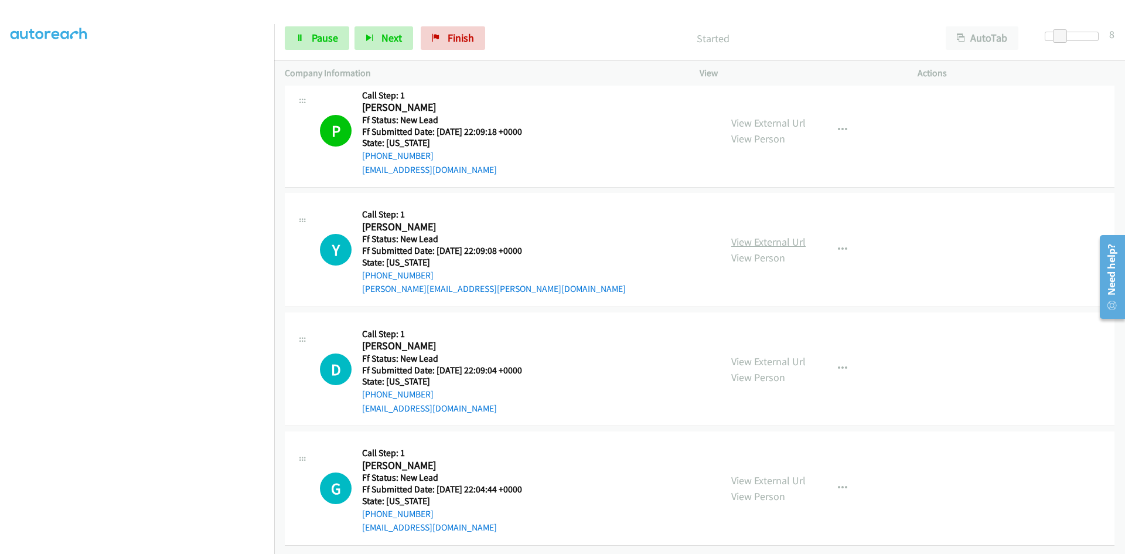
click at [754, 235] on link "View External Url" at bounding box center [769, 241] width 74 height 13
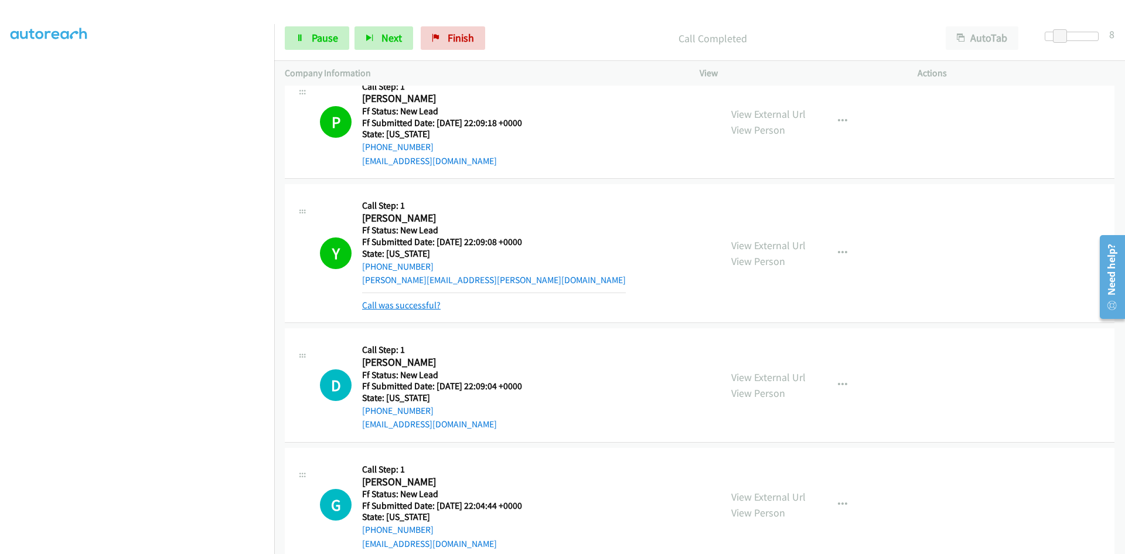
click at [380, 302] on link "Call was successful?" at bounding box center [401, 305] width 79 height 11
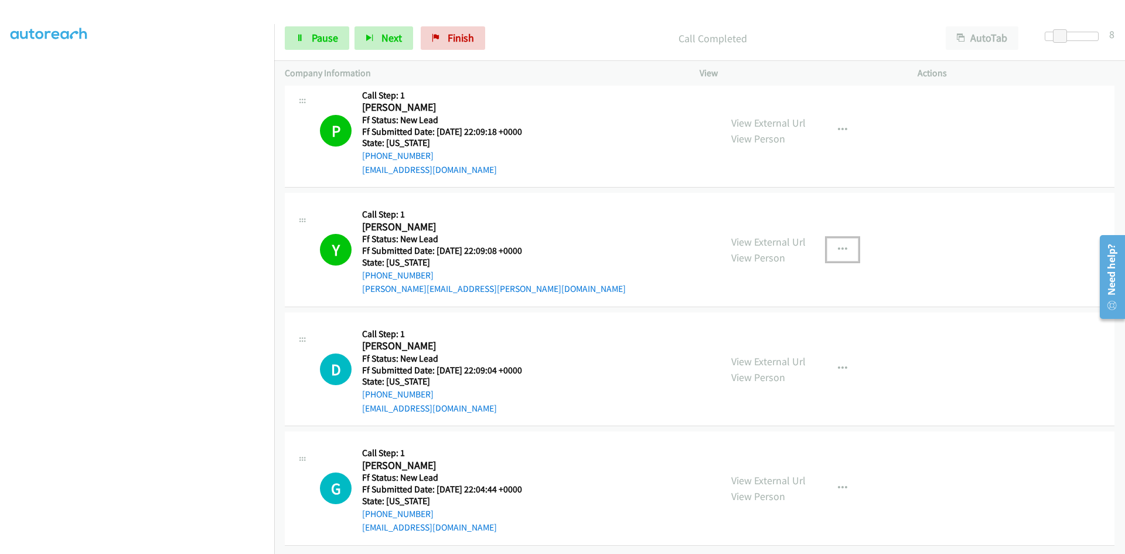
click at [841, 245] on icon "button" at bounding box center [842, 249] width 9 height 9
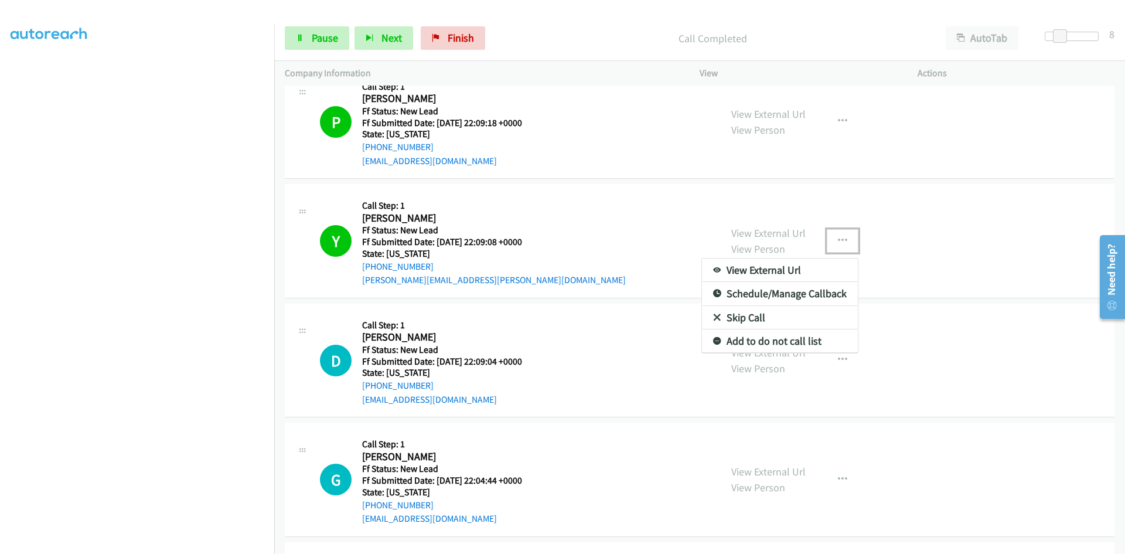
click at [773, 341] on link "Add to do not call list" at bounding box center [780, 340] width 156 height 23
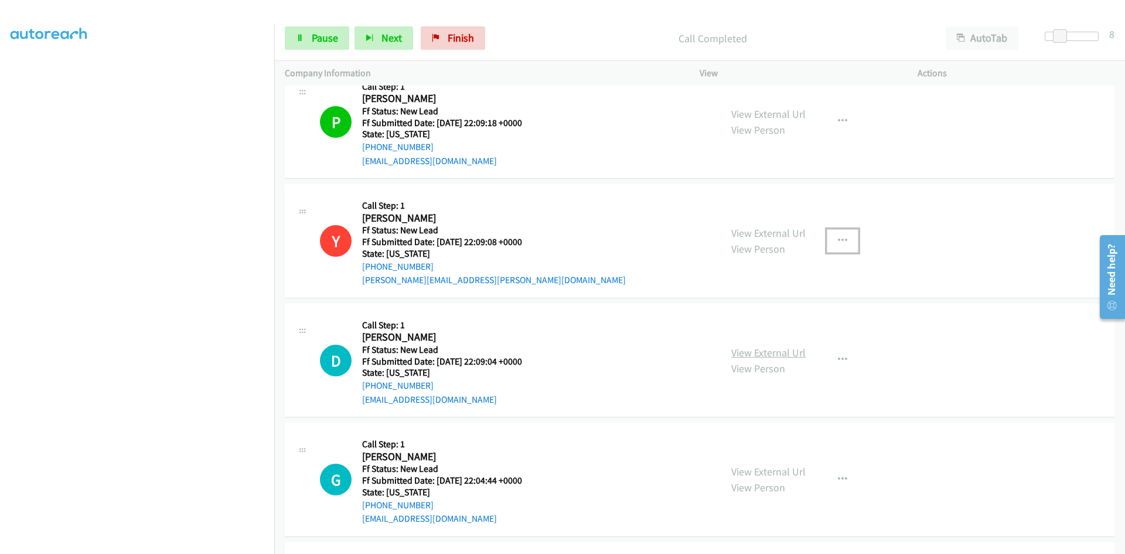
click at [773, 353] on link "View External Url" at bounding box center [769, 352] width 74 height 13
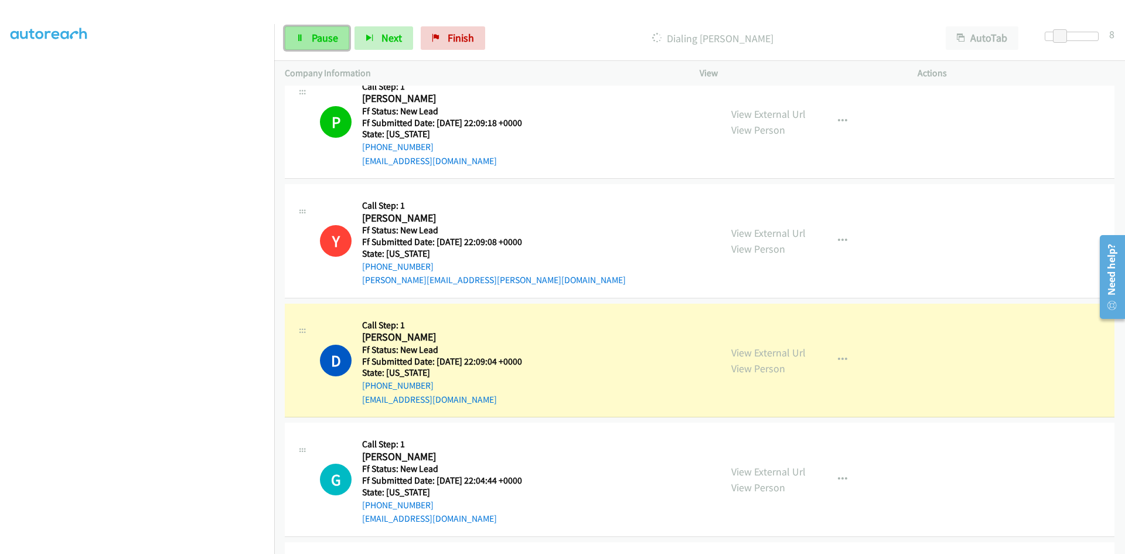
click at [318, 35] on span "Pause" at bounding box center [325, 37] width 26 height 13
